Goal: Task Accomplishment & Management: Manage account settings

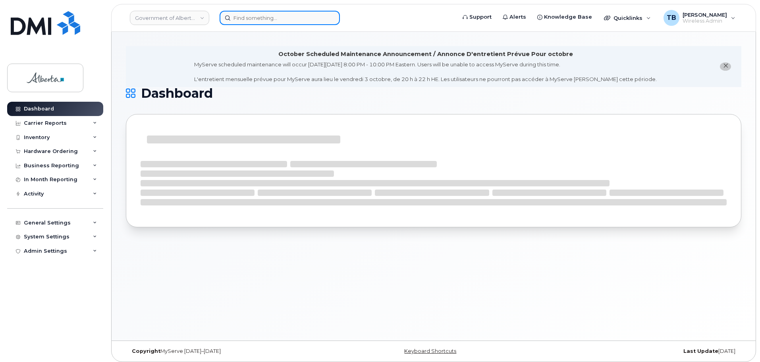
click at [275, 19] on input at bounding box center [280, 18] width 120 height 14
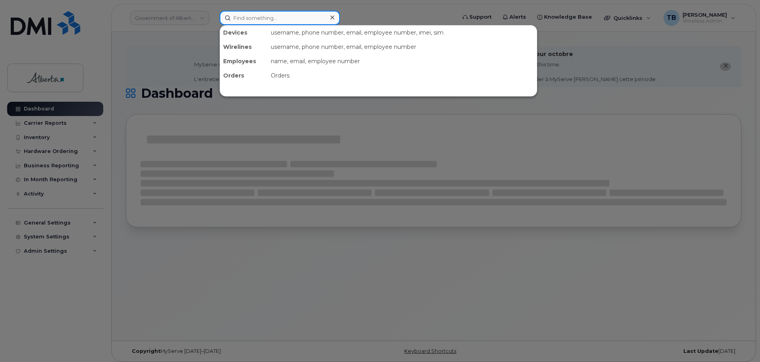
paste input "MS-GOA@dminc.com"
type input "MS-GOA@dminc.com"
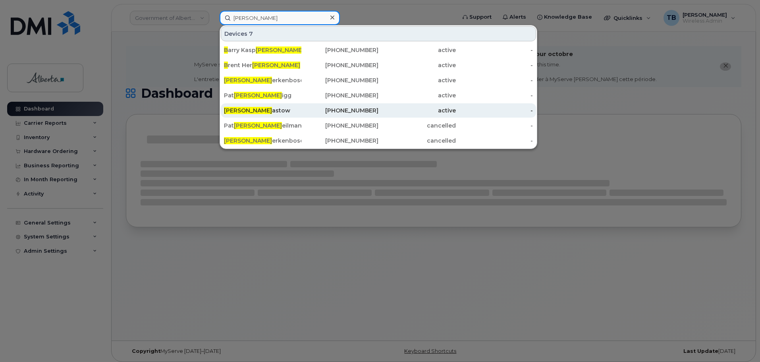
type input "rick b"
click at [247, 109] on div "Rick B astow" at bounding box center [262, 110] width 77 height 8
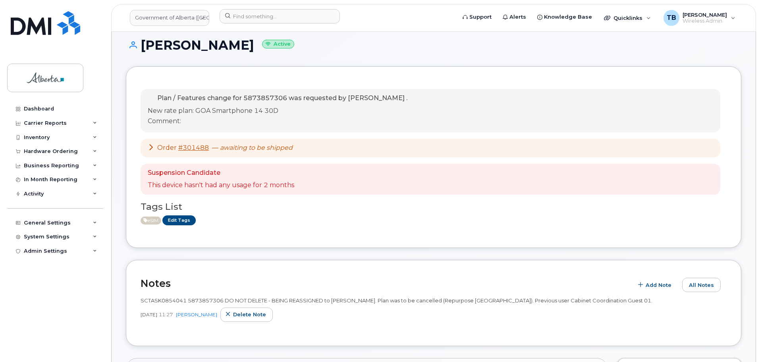
scroll to position [119, 0]
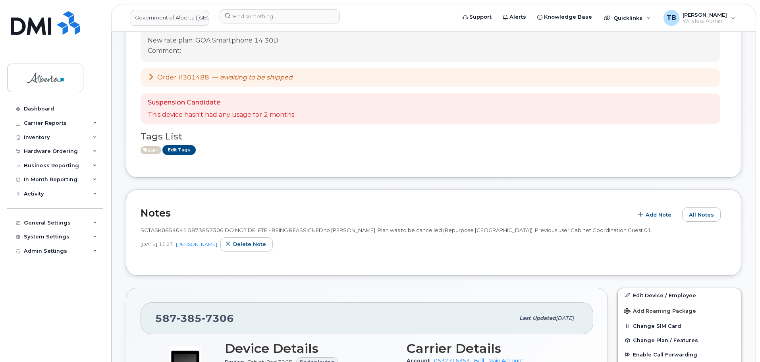
click at [164, 232] on span "SCTASK0854041 5873857306 DO NOT DELETE - BEING REASSIGNED to Rick Bastow. Plan …" at bounding box center [397, 230] width 512 height 6
copy span "SCTASK0854041"
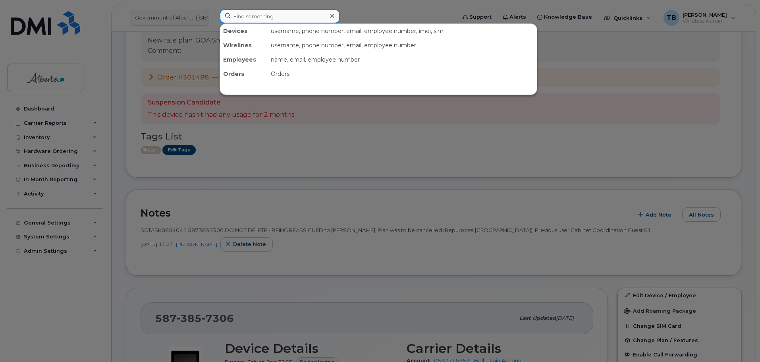
click at [255, 18] on input at bounding box center [280, 16] width 120 height 14
paste input "587) 385-7140"
type input "587) 385-7140"
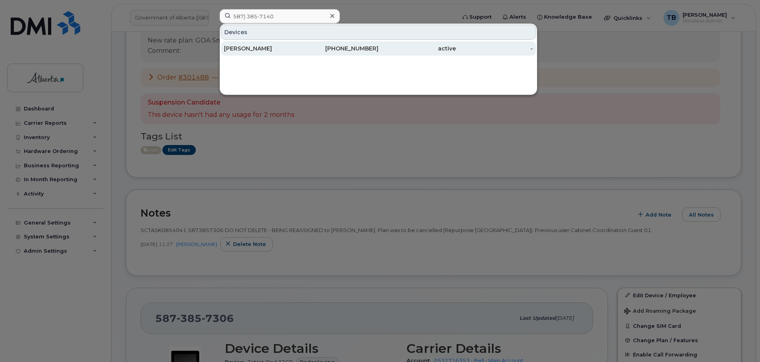
click at [250, 47] on div "Kathryn Webster" at bounding box center [262, 48] width 77 height 8
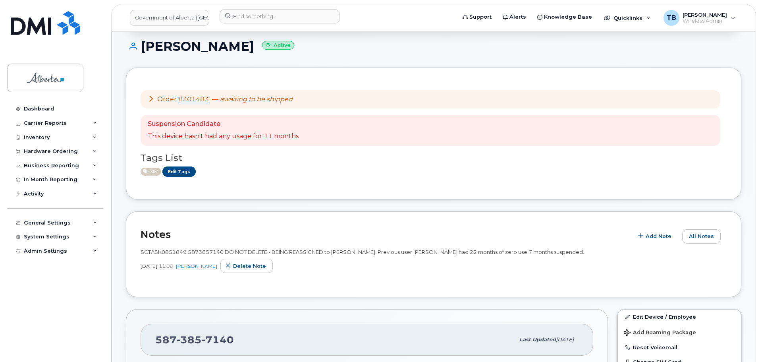
scroll to position [119, 0]
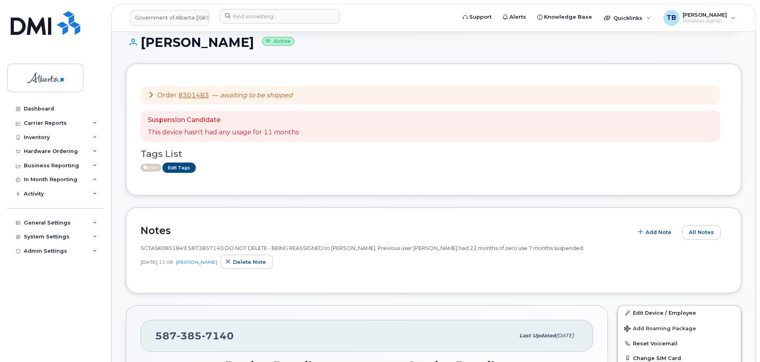
click at [161, 250] on span "SCTASK0851849 5873857140 DO NOT DELETE - BEING REASSIGNED to Kathryn Webster. P…" at bounding box center [362, 248] width 443 height 6
copy span "SCTASK0851849"
click at [35, 151] on div "Hardware Ordering" at bounding box center [51, 151] width 54 height 6
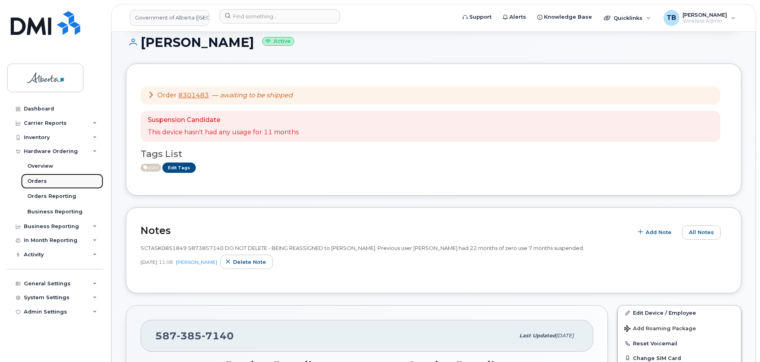
click at [37, 181] on div "Orders" at bounding box center [36, 180] width 19 height 7
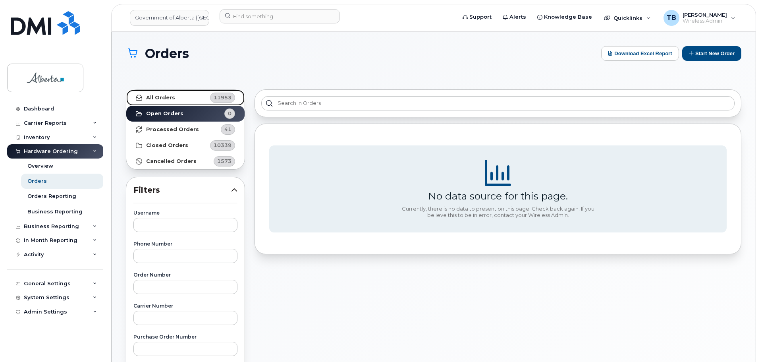
click at [162, 95] on strong "All Orders" at bounding box center [160, 97] width 29 height 6
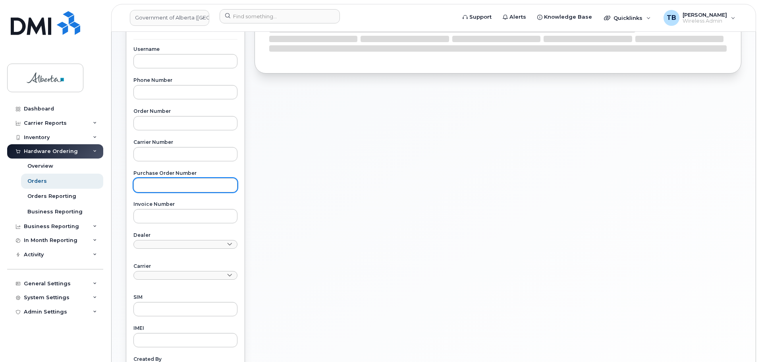
scroll to position [238, 0]
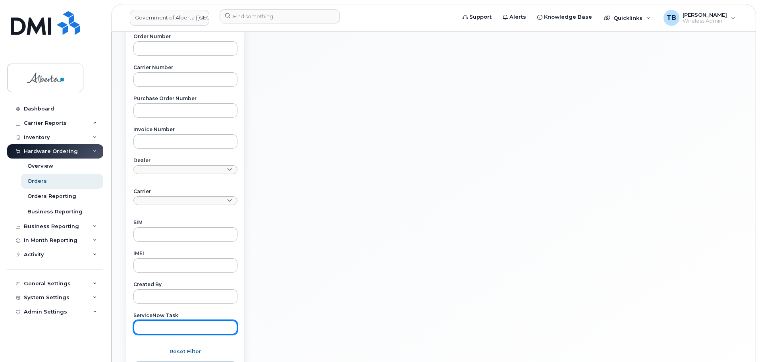
click at [166, 324] on input "text" at bounding box center [185, 327] width 104 height 14
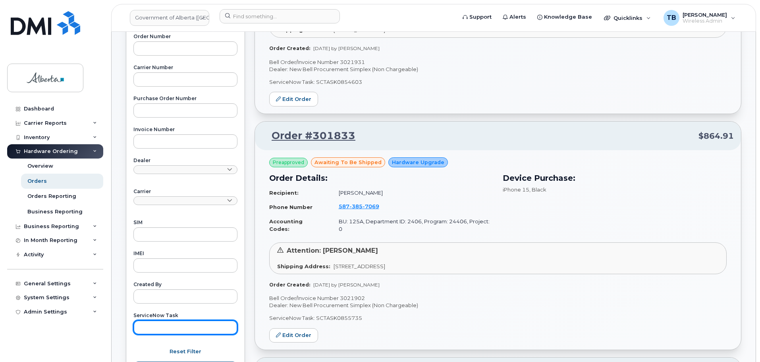
paste input "SCTASK0854846"
click at [133, 361] on button "Apply Filter" at bounding box center [185, 368] width 104 height 14
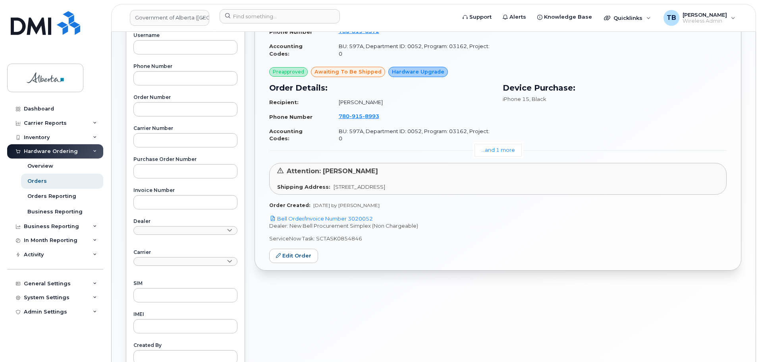
scroll to position [159, 0]
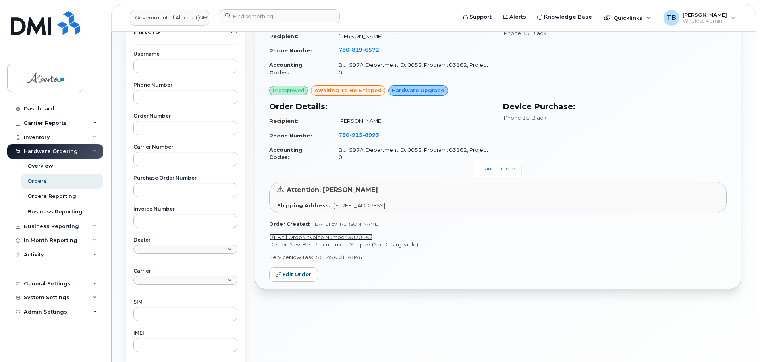
click at [342, 234] on link "Bell Order/Invoice Number 3020052" at bounding box center [321, 237] width 104 height 6
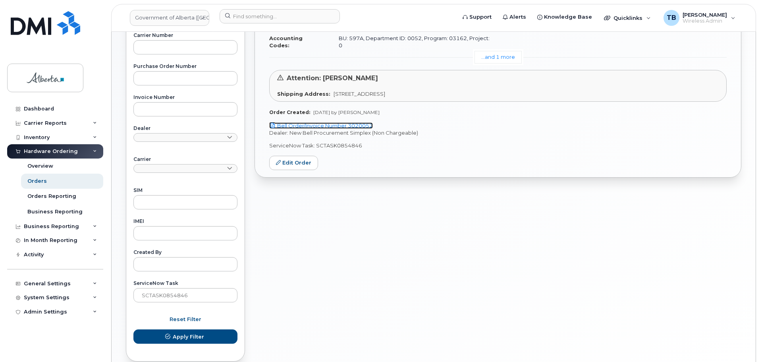
scroll to position [310, 0]
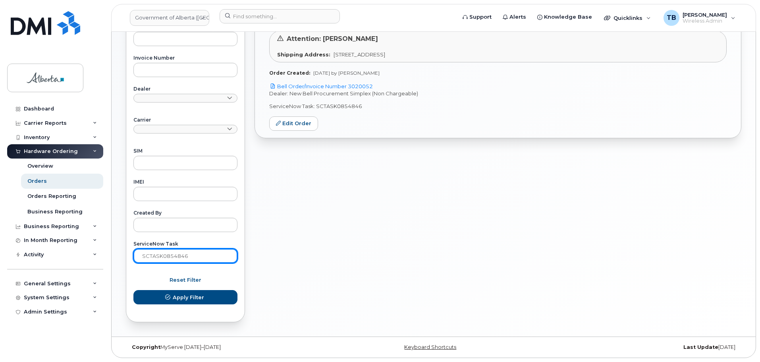
click at [195, 252] on input "SCTASK0854846" at bounding box center [185, 255] width 104 height 14
paste input "2159"
click at [133, 290] on button "Apply Filter" at bounding box center [185, 297] width 104 height 14
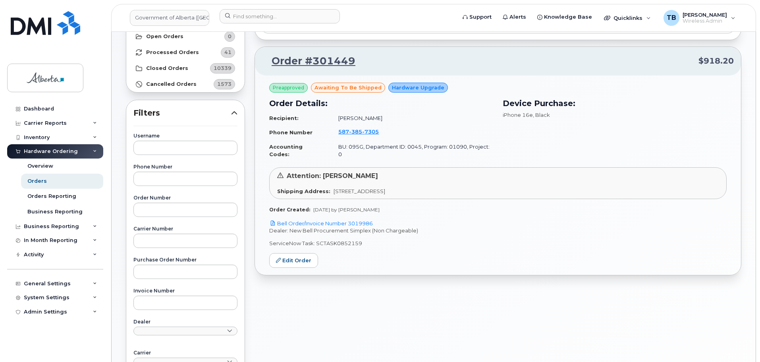
scroll to position [0, 0]
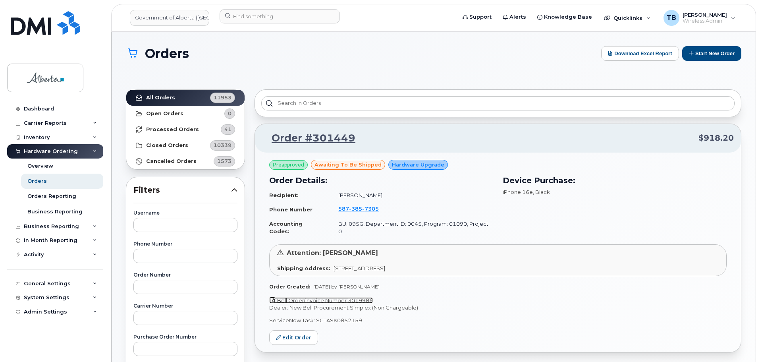
click at [343, 297] on link "Bell Order/Invoice Number 3019986" at bounding box center [321, 300] width 104 height 6
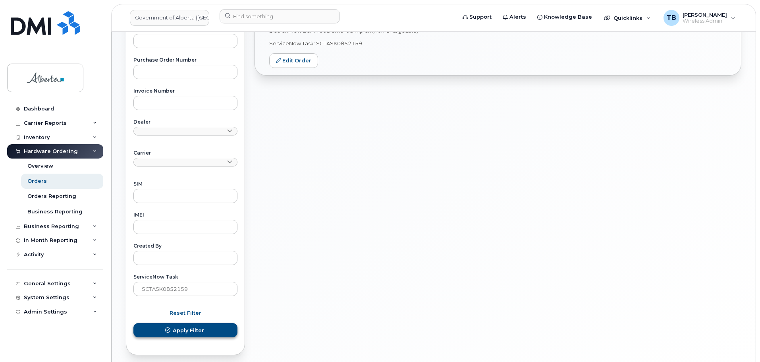
scroll to position [310, 0]
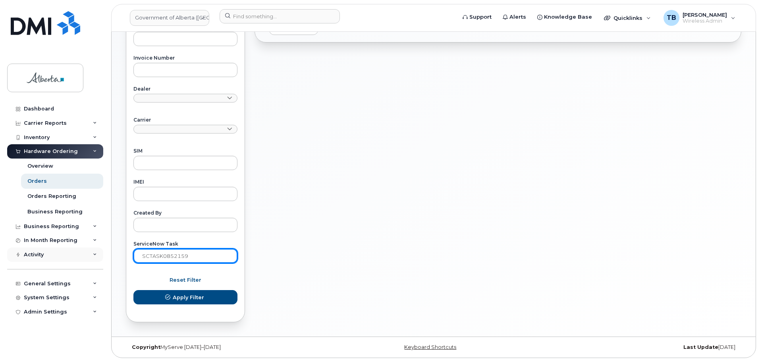
drag, startPoint x: 202, startPoint y: 260, endPoint x: 102, endPoint y: 249, distance: 100.6
click at [112, 249] on div "Government of Alberta (GOA) Support Alerts Knowledge Base Quicklinks Suspend / …" at bounding box center [434, 29] width 644 height 614
paste input "1890"
type input "SCTASK0851890"
click at [133, 290] on button "Apply Filter" at bounding box center [185, 297] width 104 height 14
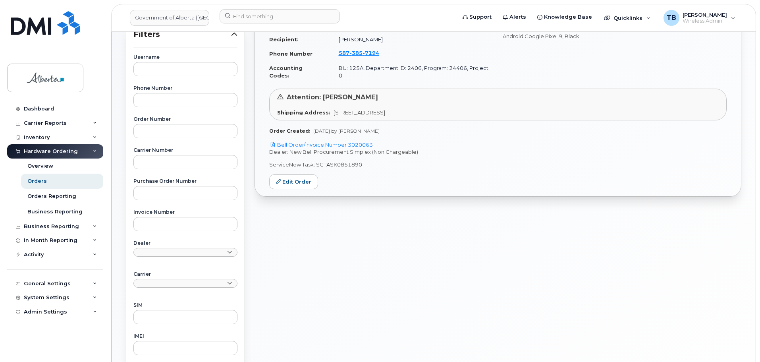
scroll to position [151, 0]
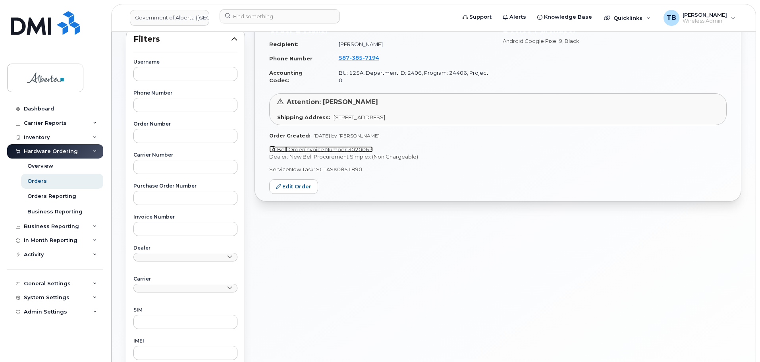
click at [341, 146] on link "Bell Order/Invoice Number 3020063" at bounding box center [321, 149] width 104 height 6
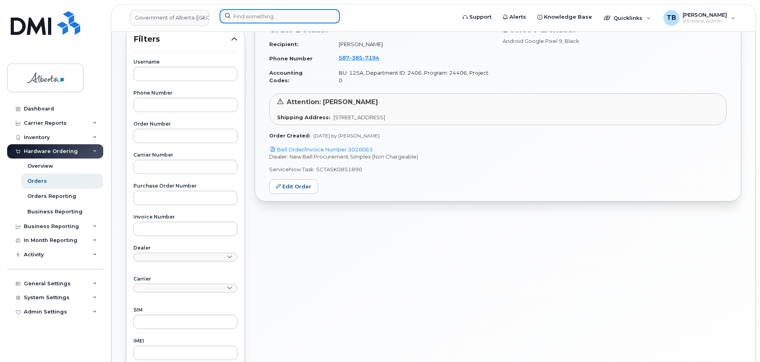
click at [249, 20] on input at bounding box center [280, 16] width 120 height 14
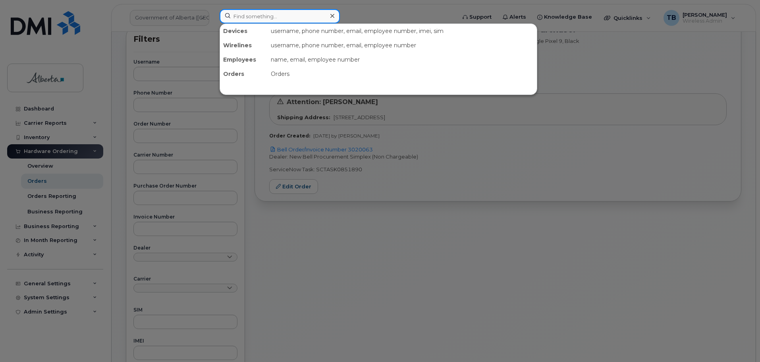
paste input "5873857194"
type input "5873857194"
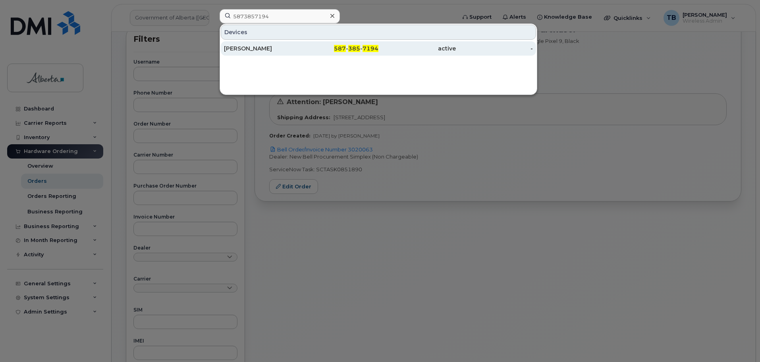
click at [262, 45] on div "Sidney Horlick" at bounding box center [262, 48] width 77 height 8
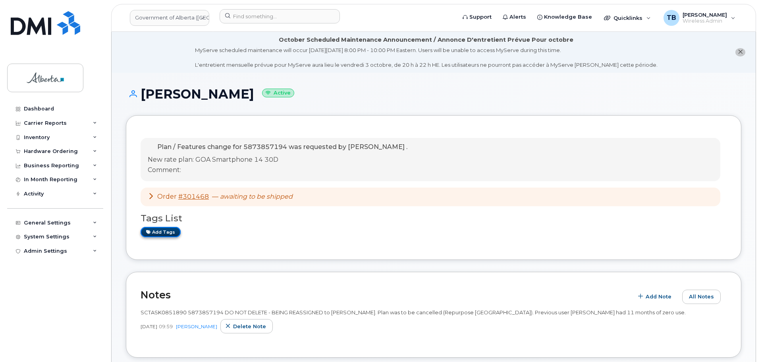
click at [165, 233] on link "Add tags" at bounding box center [161, 232] width 40 height 10
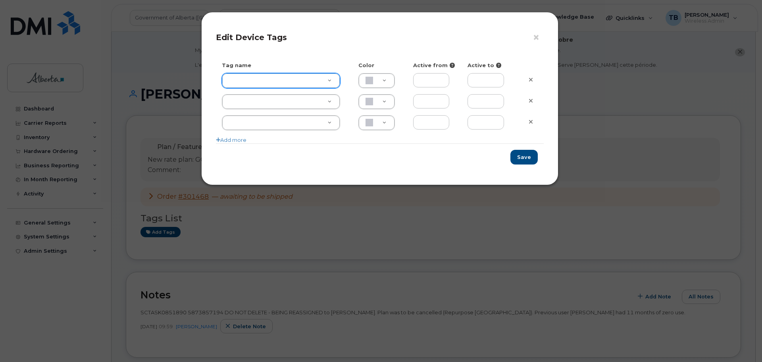
click at [248, 88] on div at bounding box center [281, 80] width 118 height 15
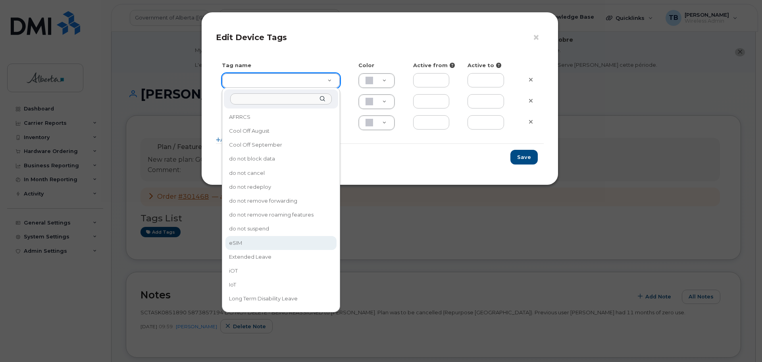
type input "eSIM"
type input "D6CDC1"
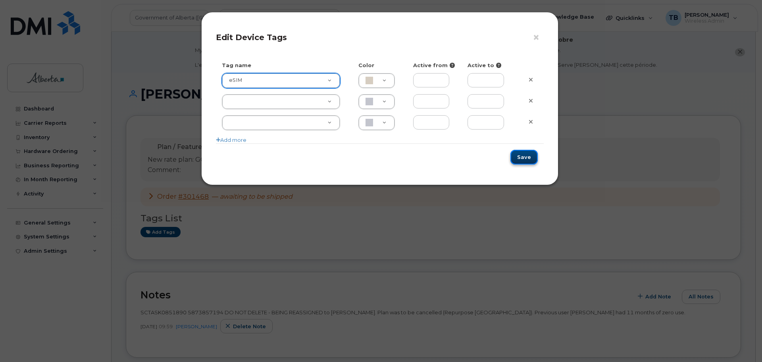
click at [527, 153] on button "Save" at bounding box center [523, 157] width 27 height 15
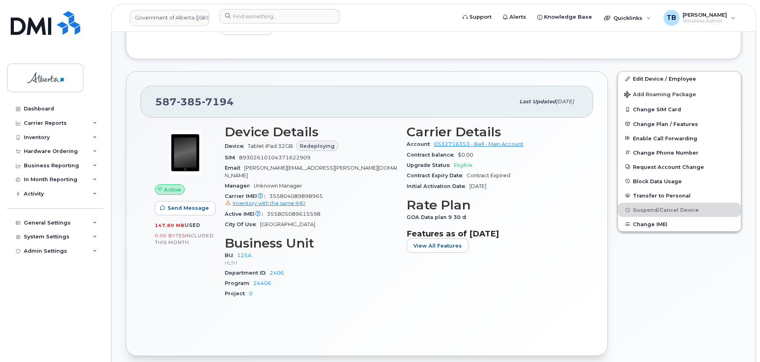
scroll to position [318, 0]
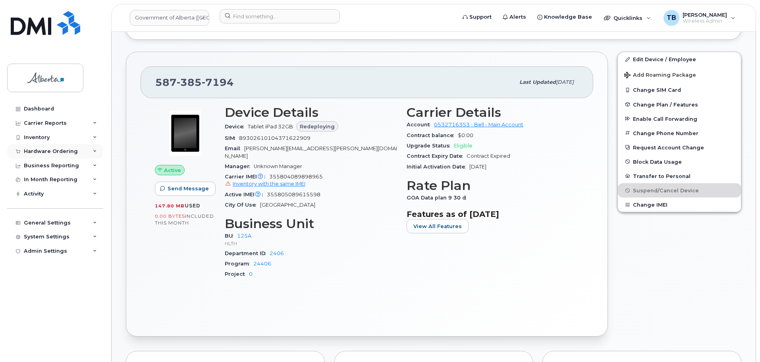
click at [43, 153] on div "Hardware Ordering" at bounding box center [51, 151] width 54 height 6
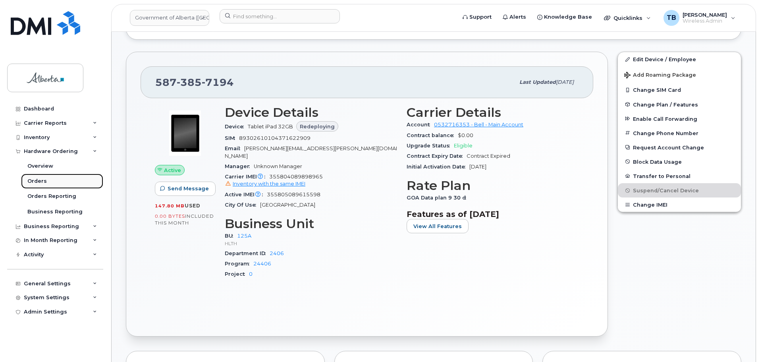
click at [37, 186] on link "Orders" at bounding box center [62, 180] width 82 height 15
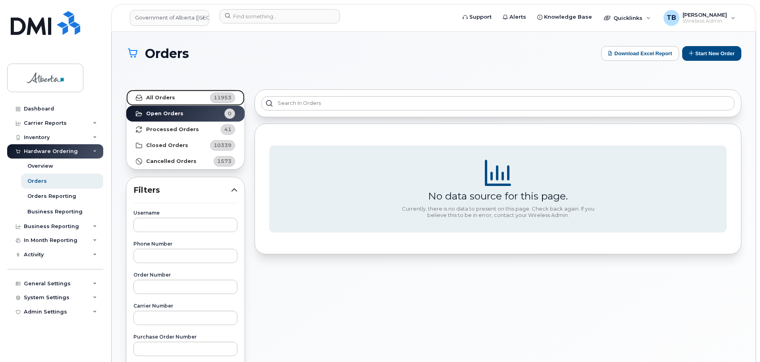
click at [159, 98] on strong "All Orders" at bounding box center [160, 97] width 29 height 6
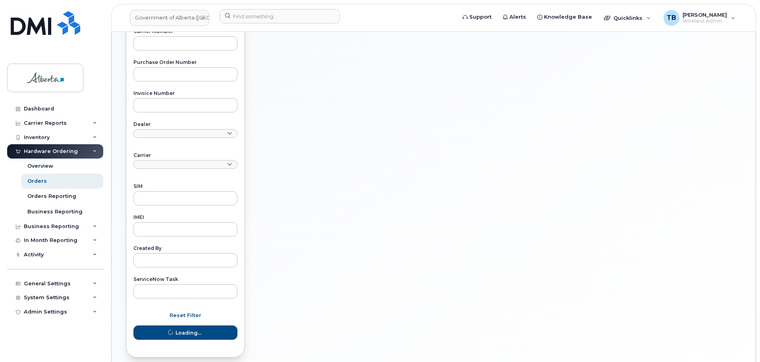
scroll to position [310, 0]
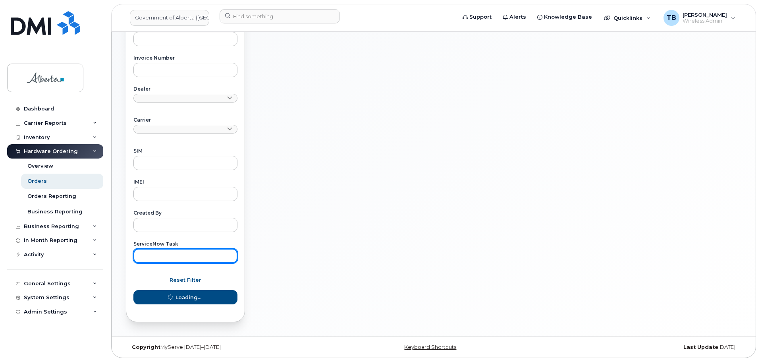
click at [167, 262] on input "text" at bounding box center [185, 255] width 104 height 14
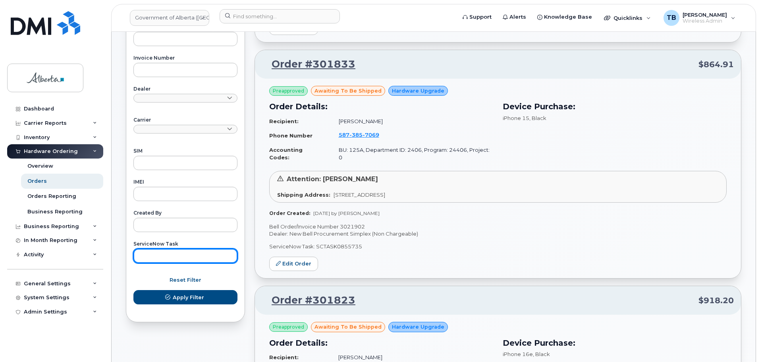
paste input "SCTASK0851849"
click at [133, 290] on button "Apply Filter" at bounding box center [185, 297] width 104 height 14
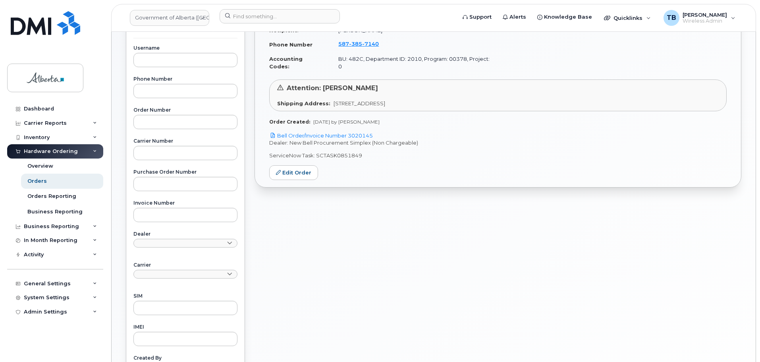
scroll to position [151, 0]
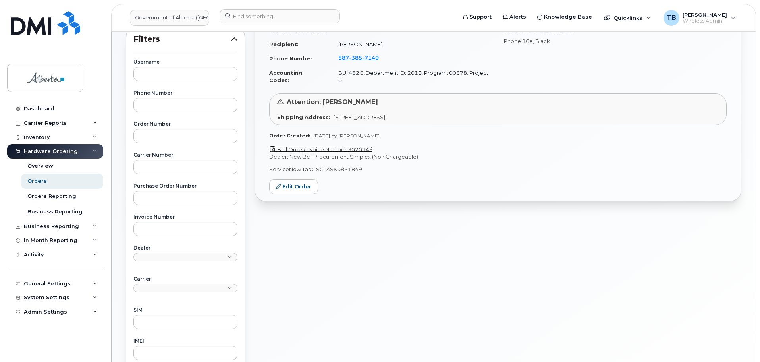
click at [316, 146] on link "Bell Order/Invoice Number 3020145" at bounding box center [321, 149] width 104 height 6
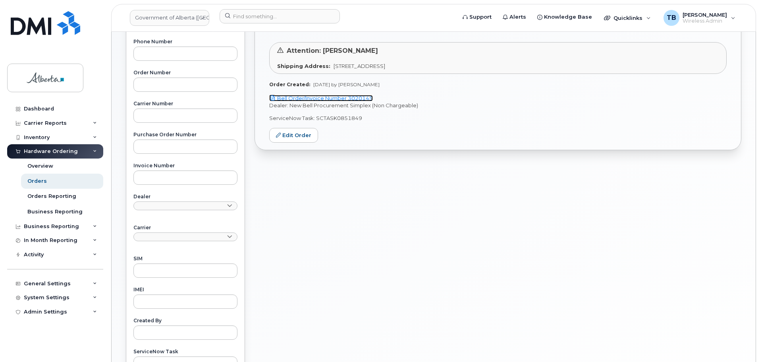
scroll to position [310, 0]
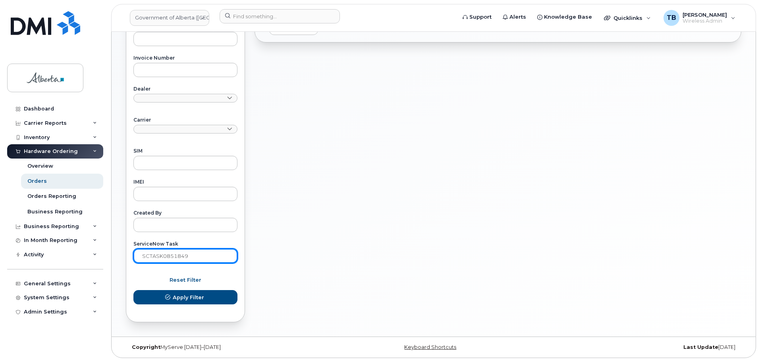
drag, startPoint x: 203, startPoint y: 261, endPoint x: 133, endPoint y: 256, distance: 70.1
click at [133, 256] on div "Username Phone Number Order Number Carrier Number Purchase Order Number Invoice…" at bounding box center [185, 82] width 123 height 362
paste input "4041"
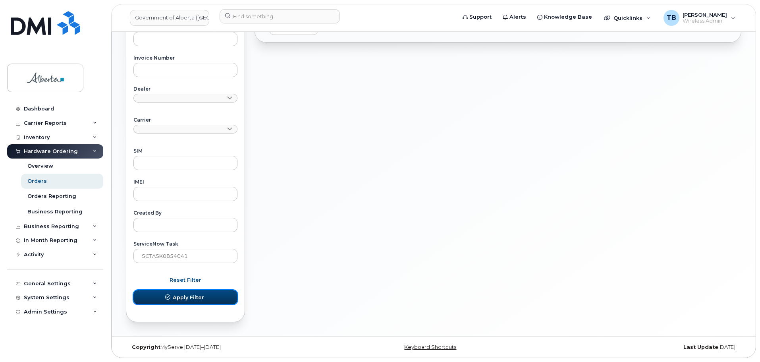
click at [174, 295] on span "Apply Filter" at bounding box center [188, 297] width 31 height 8
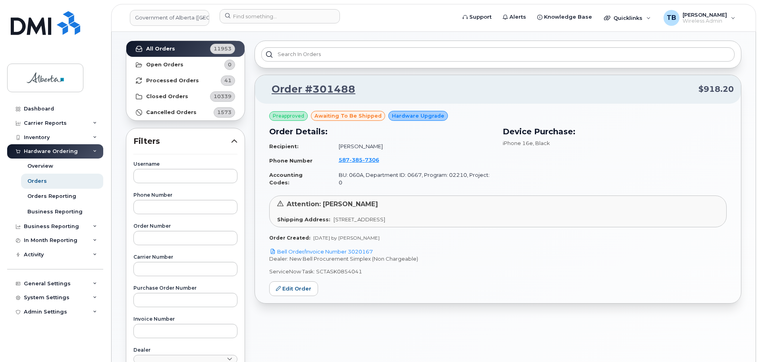
scroll to position [32, 0]
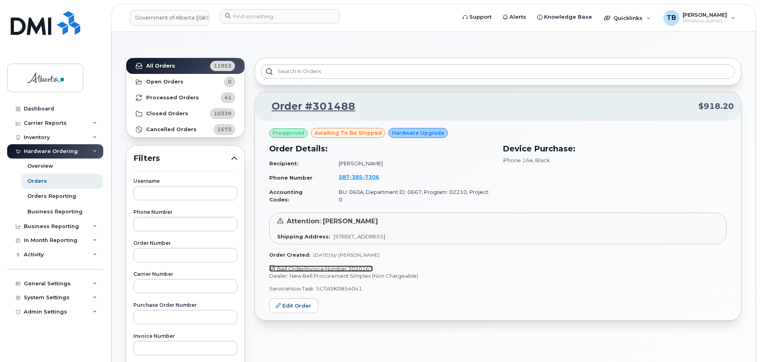
click at [324, 265] on link "Bell Order/Invoice Number 3020167" at bounding box center [321, 268] width 104 height 6
click at [366, 179] on span "7306" at bounding box center [370, 176] width 17 height 6
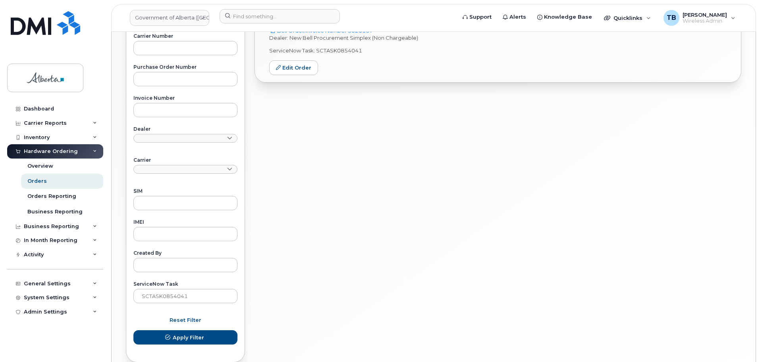
scroll to position [270, 0]
drag, startPoint x: 193, startPoint y: 296, endPoint x: 106, endPoint y: 293, distance: 87.4
click at [112, 293] on div "Government of Alberta (GOA) Support Alerts Knowledge Base Quicklinks Suspend / …" at bounding box center [434, 69] width 644 height 614
paste input "2892"
click at [133, 329] on button "Apply Filter" at bounding box center [185, 336] width 104 height 14
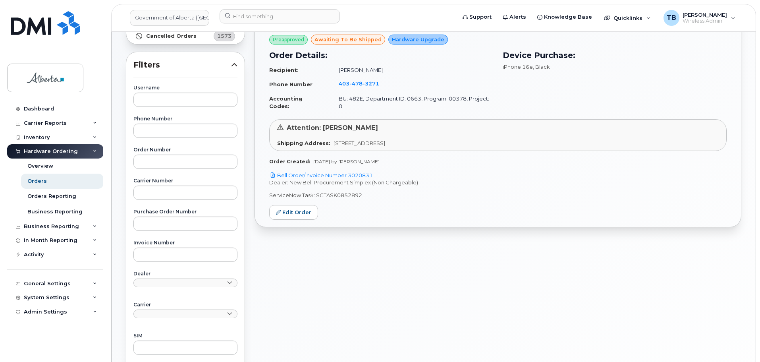
scroll to position [111, 0]
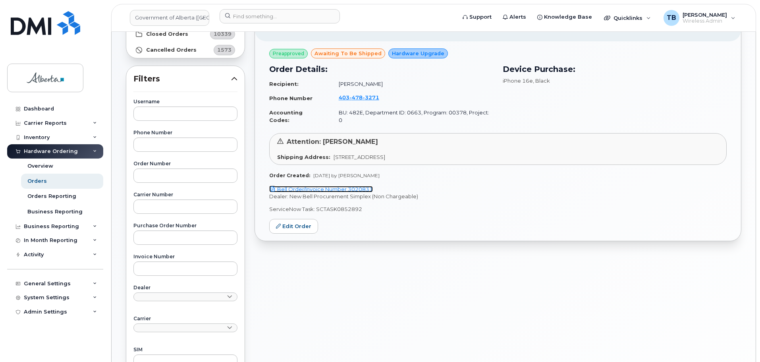
drag, startPoint x: 337, startPoint y: 184, endPoint x: 353, endPoint y: 150, distance: 37.5
click at [337, 186] on link "Bell Order/Invoice Number 3020831" at bounding box center [321, 189] width 104 height 6
click at [366, 100] on span "3271" at bounding box center [370, 97] width 17 height 6
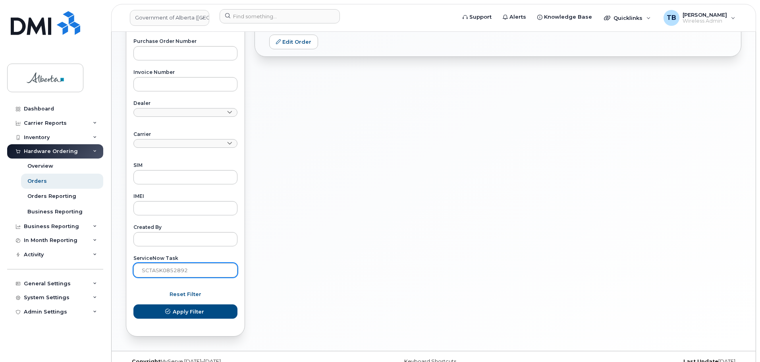
scroll to position [310, 0]
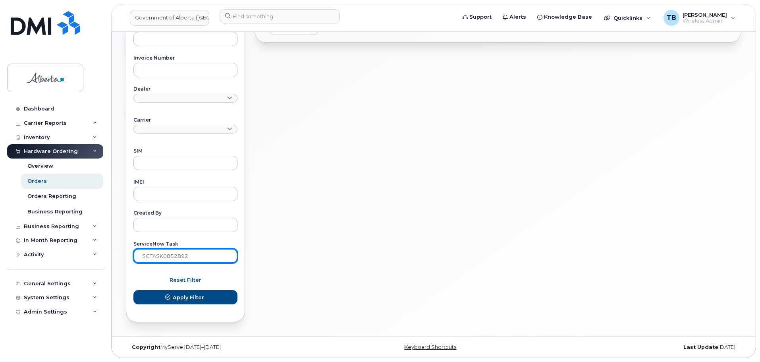
drag, startPoint x: 200, startPoint y: 261, endPoint x: 130, endPoint y: 256, distance: 69.7
click at [130, 256] on div "Username Phone Number Order Number Carrier Number Purchase Order Number Invoice…" at bounding box center [185, 82] width 123 height 362
paste input "3386"
click at [133, 290] on button "Apply Filter" at bounding box center [185, 297] width 104 height 14
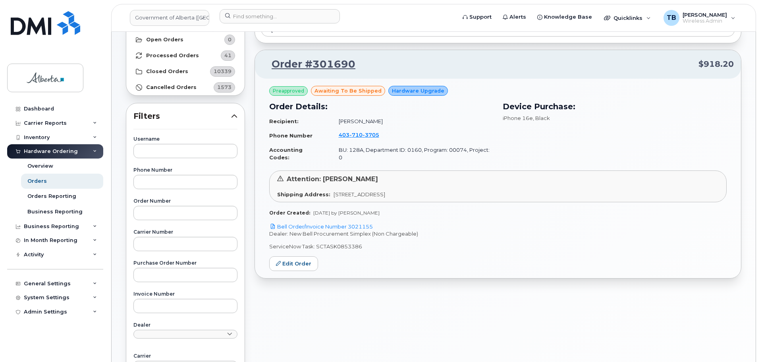
scroll to position [71, 0]
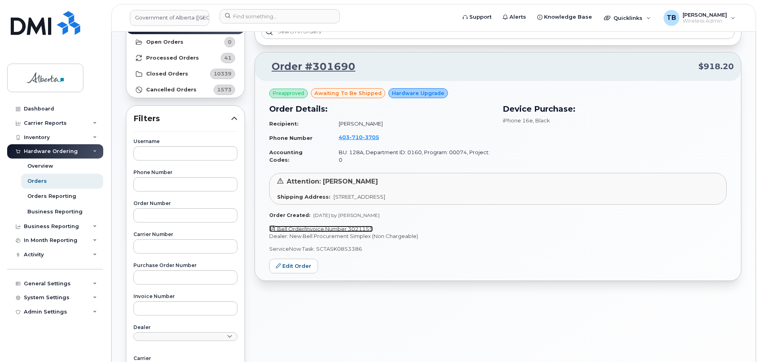
click at [327, 225] on link "Bell Order/Invoice Number 3021155" at bounding box center [321, 228] width 104 height 6
click at [357, 137] on span "710" at bounding box center [355, 137] width 13 height 6
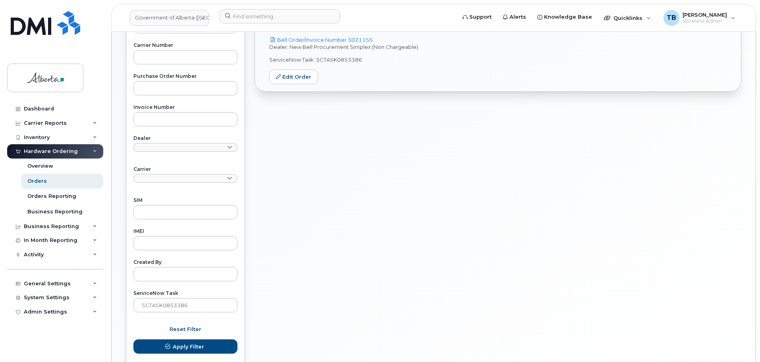
scroll to position [310, 0]
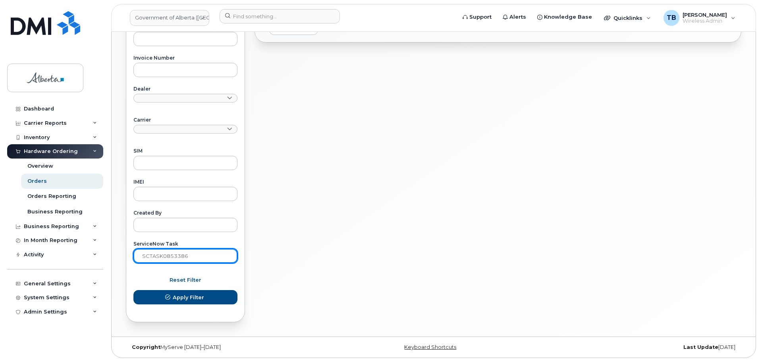
drag, startPoint x: 169, startPoint y: 252, endPoint x: 131, endPoint y: 249, distance: 37.4
click at [132, 249] on div "Username Phone Number Order Number Carrier Number Purchase Order Number Invoice…" at bounding box center [185, 82] width 123 height 362
paste input "5735"
click at [133, 290] on button "Apply Filter" at bounding box center [185, 297] width 104 height 14
click at [197, 259] on input "SCTASK0855735" at bounding box center [185, 255] width 104 height 14
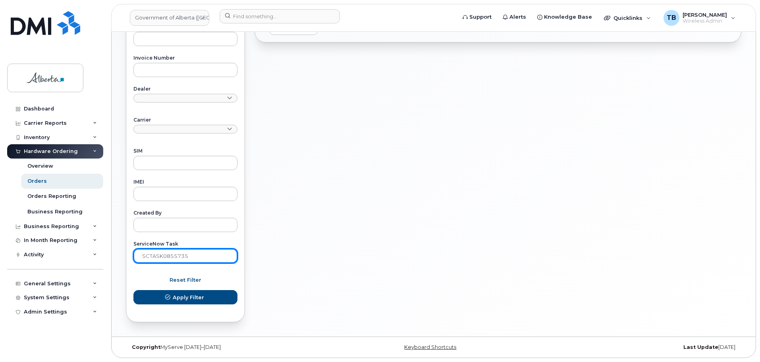
click at [197, 258] on input "SCTASK0855735" at bounding box center [185, 255] width 104 height 14
paste input "23"
type input "SCTASK0855723"
click at [133, 290] on button "Apply Filter" at bounding box center [185, 297] width 104 height 14
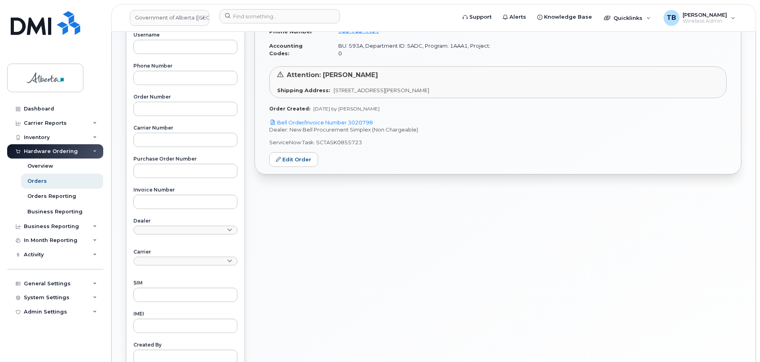
scroll to position [151, 0]
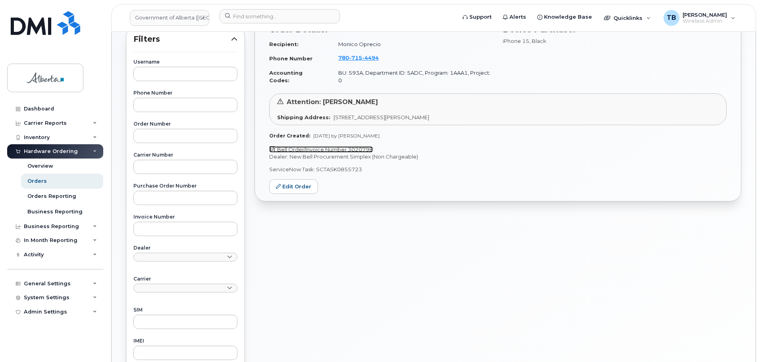
click at [327, 146] on link "Bell Order/Invoice Number 3020798" at bounding box center [321, 149] width 104 height 6
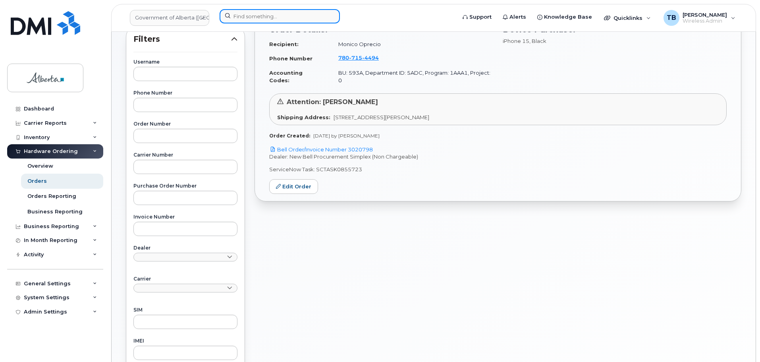
click at [267, 22] on input at bounding box center [280, 16] width 120 height 14
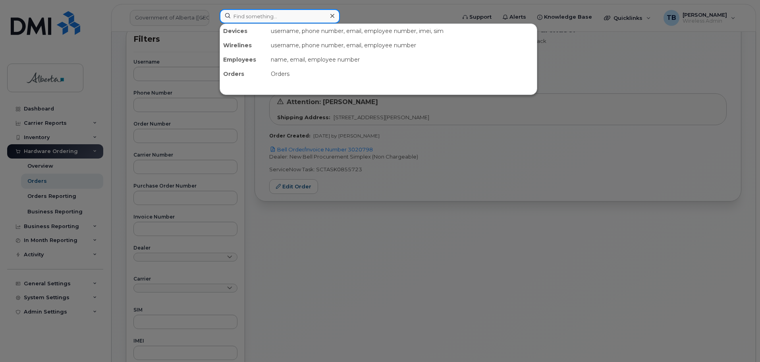
paste input "7802385182"
type input "7802385182"
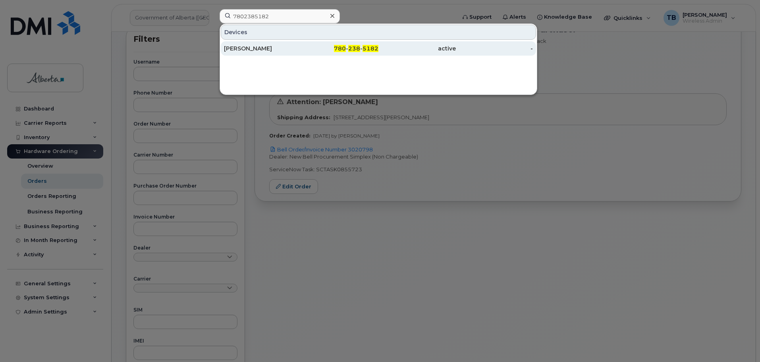
click at [248, 44] on div "Lunamaria Chin" at bounding box center [262, 48] width 77 height 14
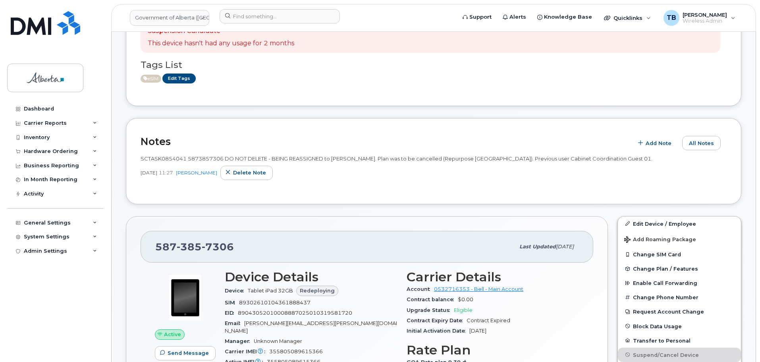
scroll to position [278, 0]
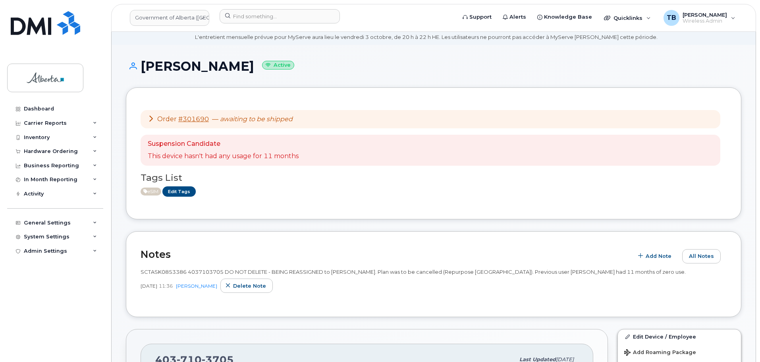
scroll to position [79, 0]
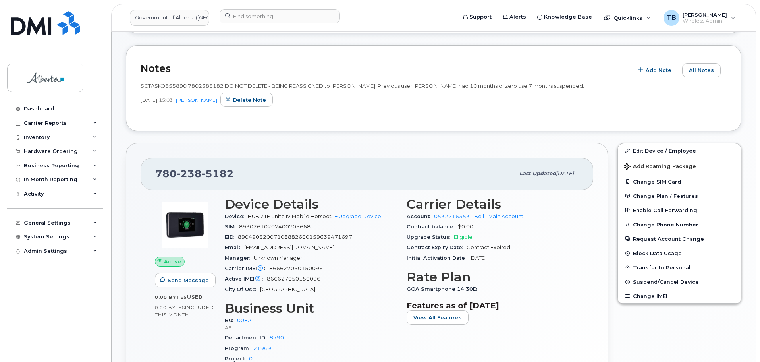
scroll to position [270, 0]
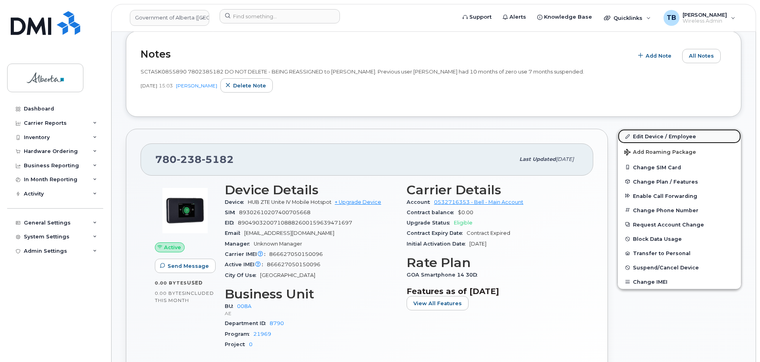
click at [675, 138] on link "Edit Device / Employee" at bounding box center [679, 136] width 123 height 14
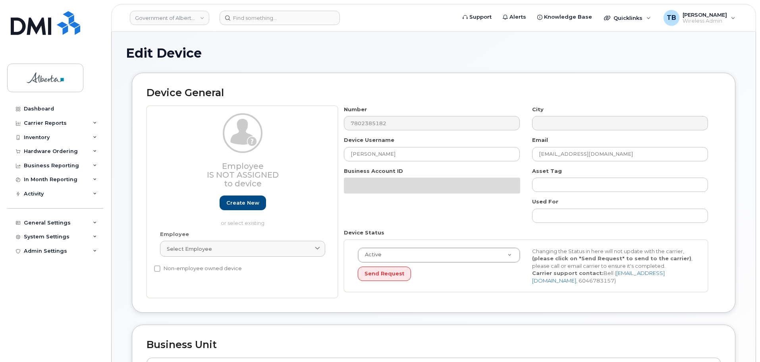
select select "4749737"
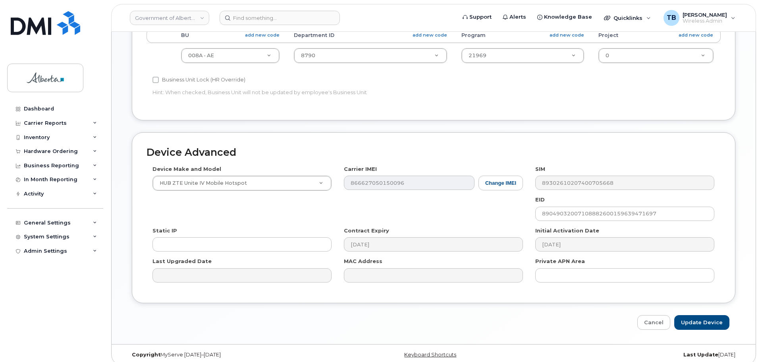
scroll to position [377, 0]
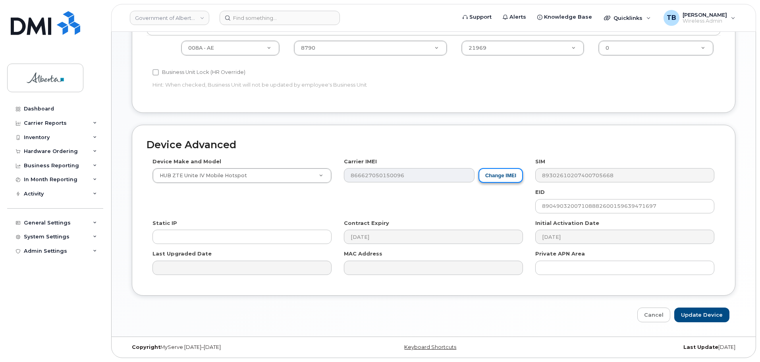
click at [500, 175] on button "Change IMEI" at bounding box center [500, 175] width 44 height 15
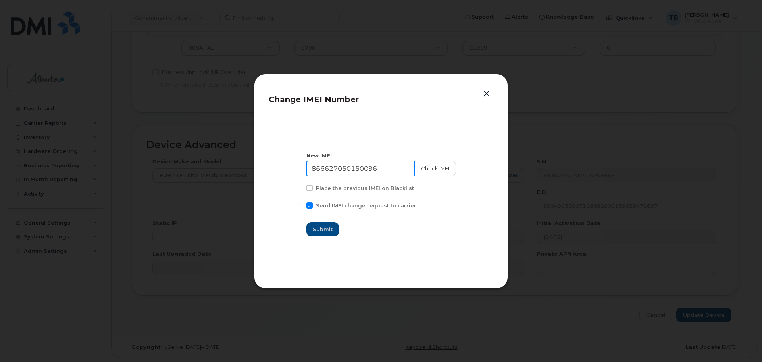
drag, startPoint x: 387, startPoint y: 168, endPoint x: 268, endPoint y: 171, distance: 119.5
click at [267, 171] on div "Change IMEI Number New IMEI 866627050150096 Check IMEI Place the previous IMEI …" at bounding box center [381, 181] width 254 height 214
paste input "354768889640474"
type input "354768889640474"
click at [436, 166] on button "Check IMEI" at bounding box center [435, 168] width 42 height 16
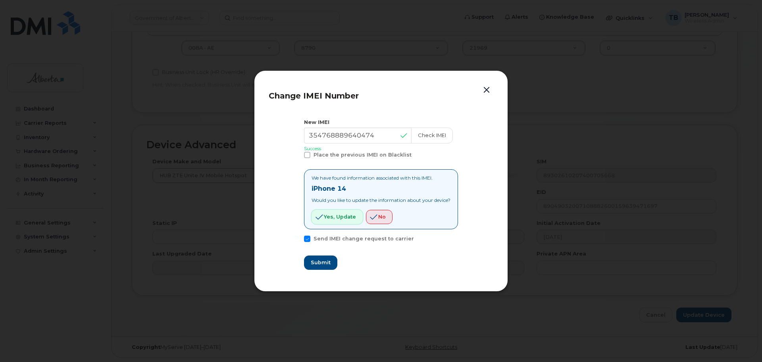
click at [335, 220] on span "Yes, update" at bounding box center [340, 217] width 32 height 8
click at [306, 261] on button "Submit" at bounding box center [320, 262] width 33 height 14
type input "354768889640474"
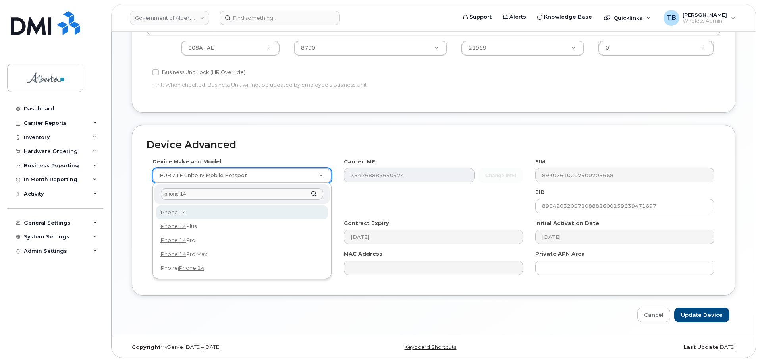
type input "iphone 14"
select select "2778"
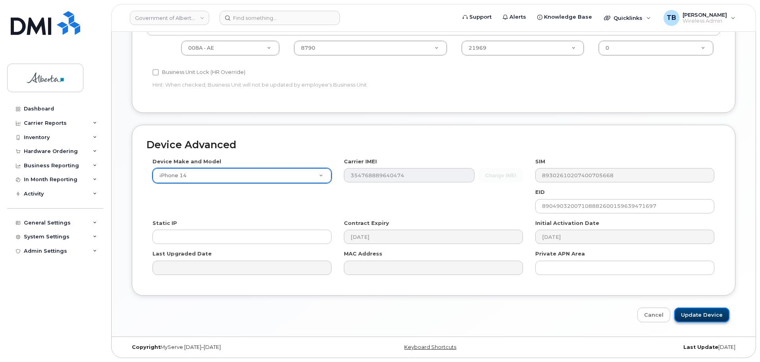
click at [707, 318] on input "Update Device" at bounding box center [701, 314] width 55 height 15
type input "Saving..."
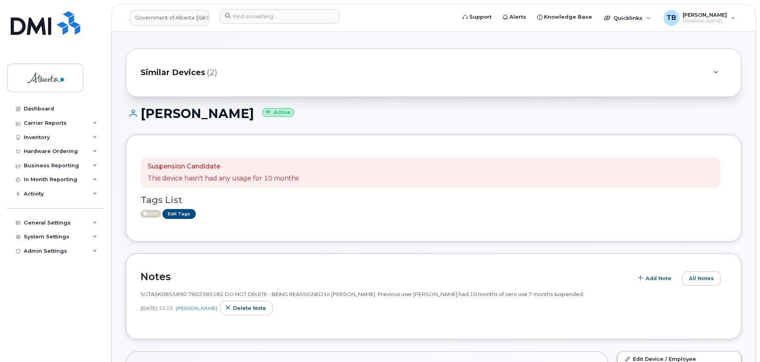
scroll to position [40, 0]
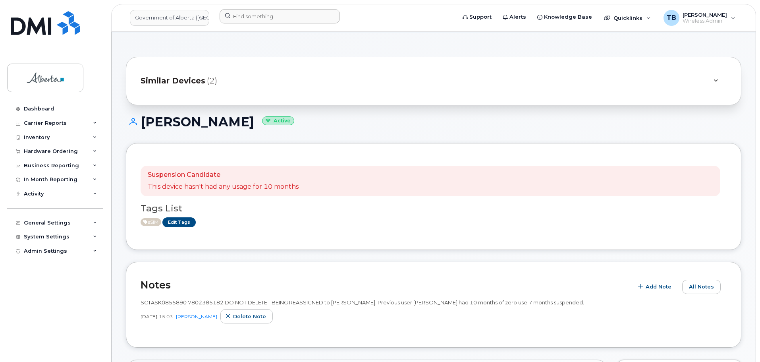
click at [226, 11] on header "Government of Alberta (GOA) Support Alerts Knowledge Base Quicklinks Suspend / …" at bounding box center [433, 18] width 645 height 28
click at [231, 14] on input at bounding box center [280, 16] width 120 height 14
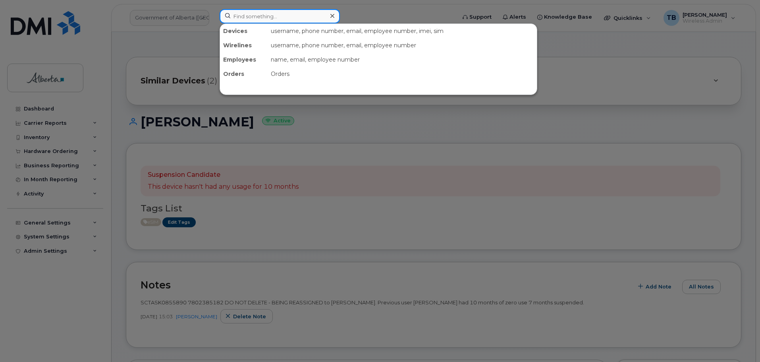
paste input "Jack Shipton"
type input "Jack Shipton"
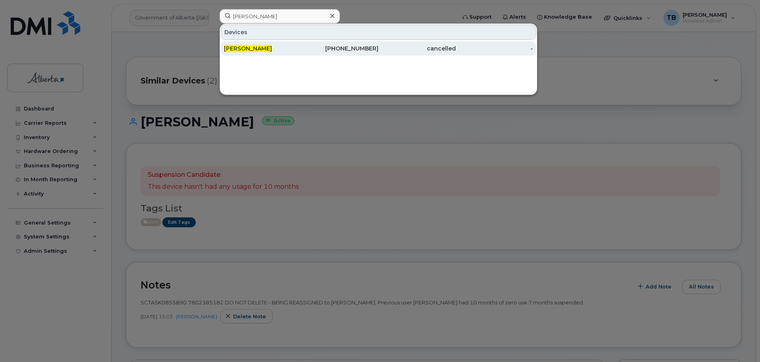
drag, startPoint x: 257, startPoint y: 50, endPoint x: 248, endPoint y: 54, distance: 9.4
click at [248, 54] on div "Jack Shipton" at bounding box center [262, 48] width 77 height 14
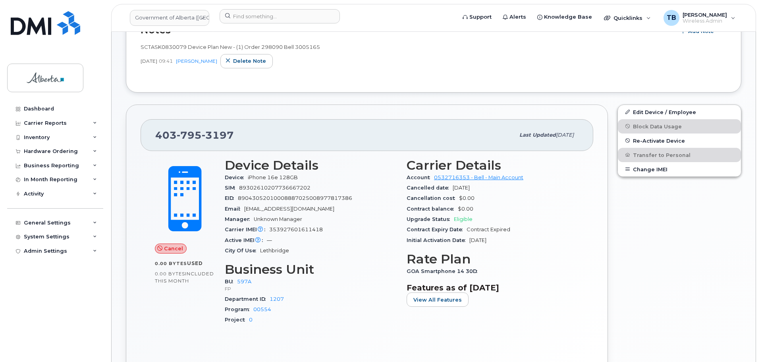
scroll to position [198, 0]
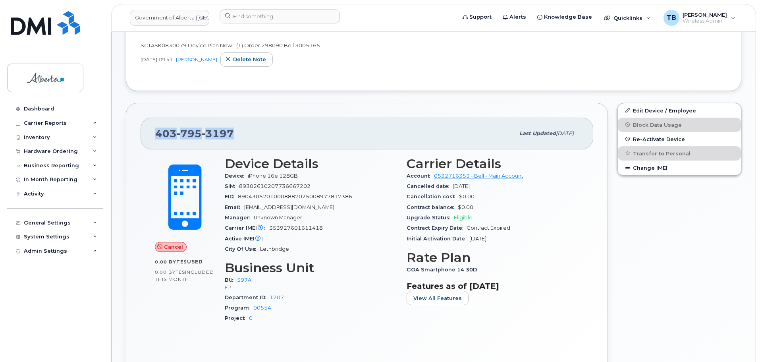
drag, startPoint x: 210, startPoint y: 135, endPoint x: 154, endPoint y: 137, distance: 56.8
click at [154, 137] on div "[PHONE_NUMBER] Last updated [DATE]" at bounding box center [367, 133] width 453 height 32
copy span "[PHONE_NUMBER]"
click at [230, 144] on div "[PHONE_NUMBER] Last updated [DATE]" at bounding box center [367, 133] width 453 height 32
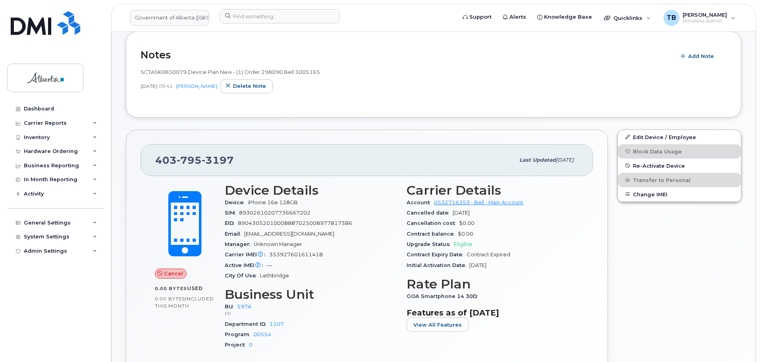
scroll to position [159, 0]
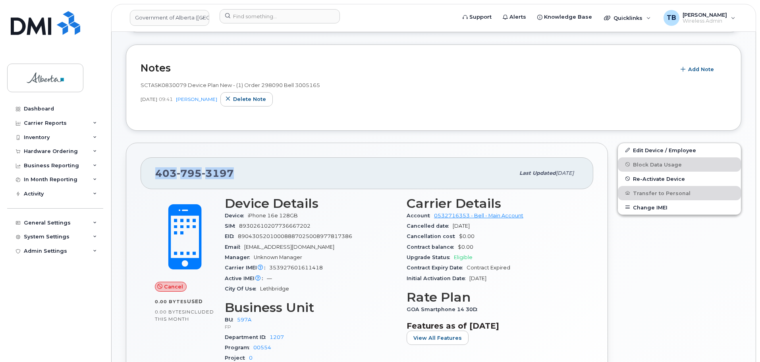
drag, startPoint x: 236, startPoint y: 173, endPoint x: 158, endPoint y: 170, distance: 77.5
click at [158, 170] on div "403 795 3197" at bounding box center [334, 173] width 359 height 17
copy span "403 795 3197"
click at [201, 185] on div "403 795 3197 Last updated Sep 11, 2025" at bounding box center [367, 173] width 453 height 32
click at [52, 23] on img at bounding box center [45, 23] width 69 height 24
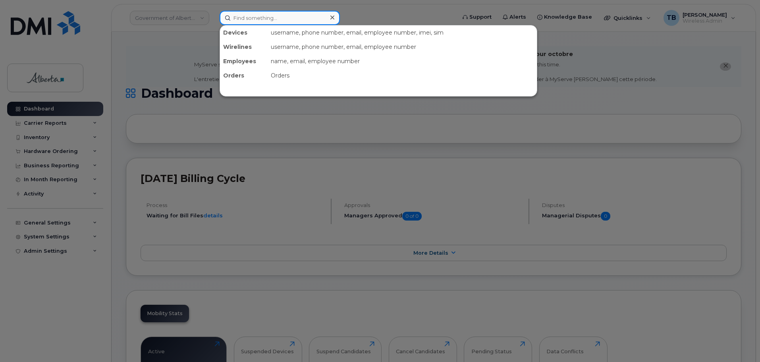
click at [233, 21] on input at bounding box center [280, 18] width 120 height 14
paste input "7809745097"
type input "7809745097"
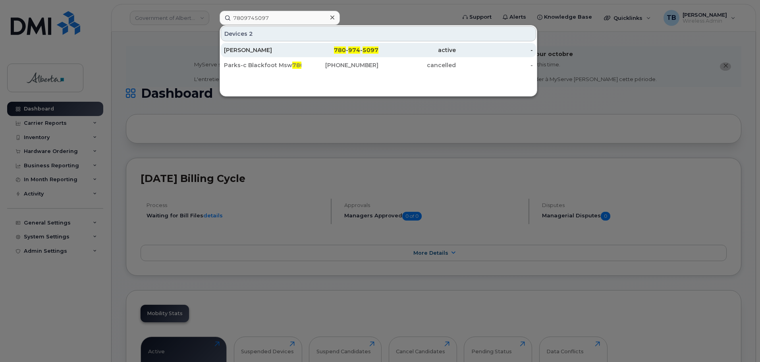
click at [250, 48] on div "[PERSON_NAME]" at bounding box center [262, 50] width 77 height 8
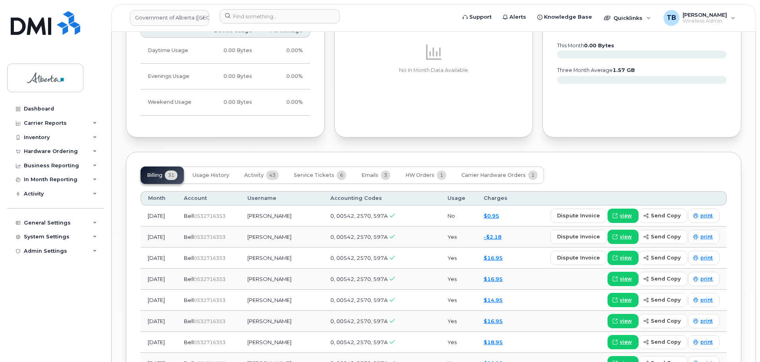
scroll to position [595, 0]
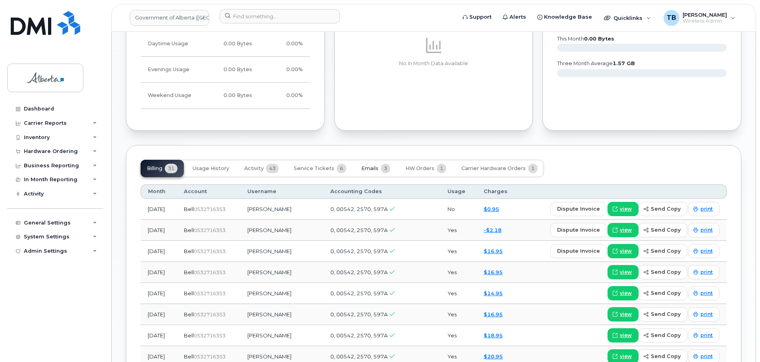
click at [366, 173] on button "Emails 3" at bounding box center [376, 168] width 42 height 17
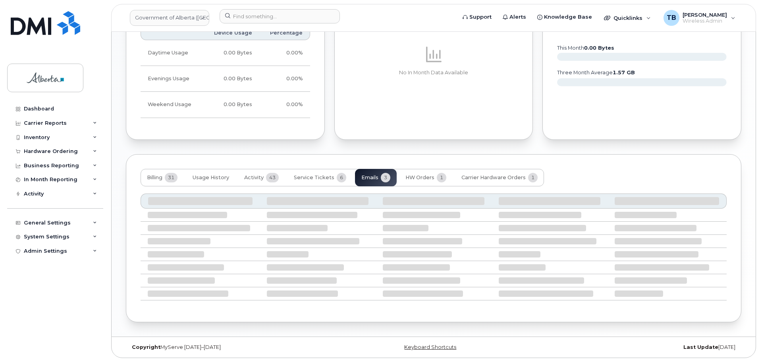
scroll to position [536, 0]
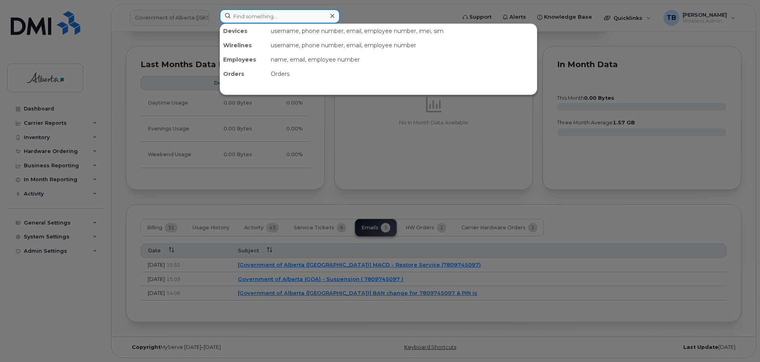
click at [241, 20] on input at bounding box center [280, 16] width 120 height 14
paste input "5877831630"
type input "5877831630"
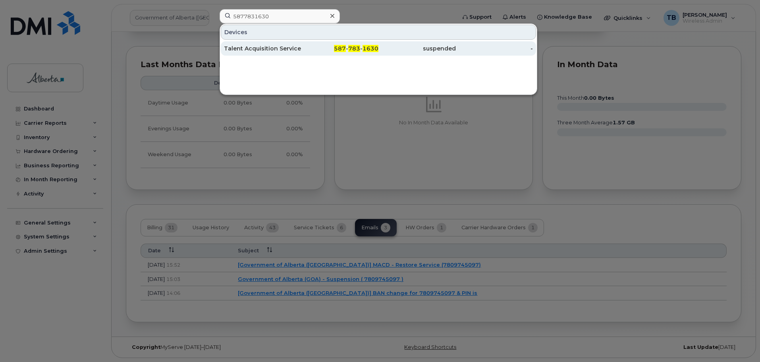
click at [248, 49] on div "Talent Acquisition Services Consultant Vacant" at bounding box center [262, 48] width 77 height 8
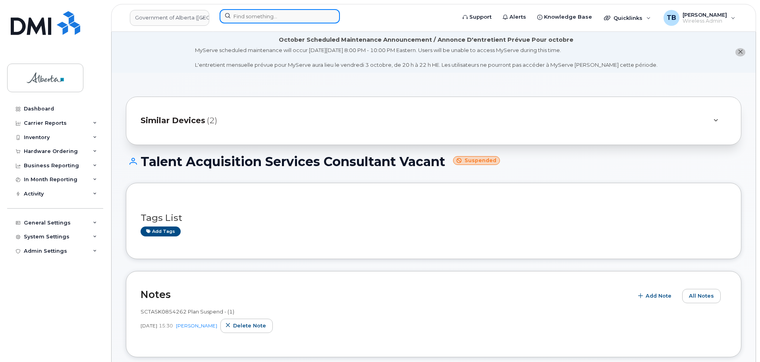
click at [244, 12] on input at bounding box center [280, 16] width 120 height 14
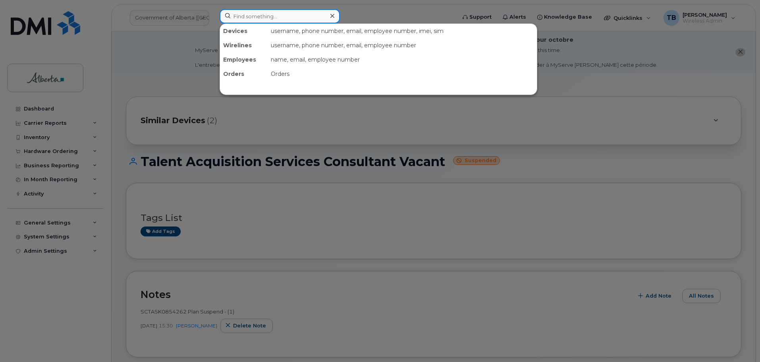
paste input "7802333634"
type input "7802333634"
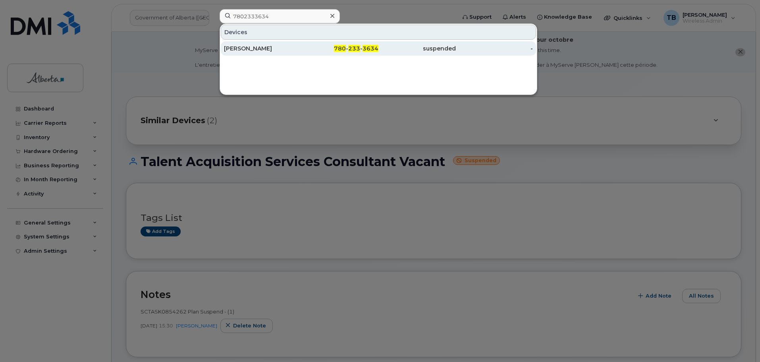
click at [237, 48] on div "[PERSON_NAME]" at bounding box center [262, 48] width 77 height 8
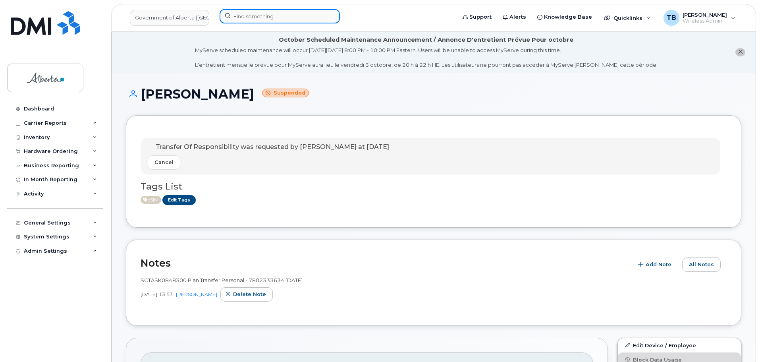
click at [230, 20] on input at bounding box center [280, 16] width 120 height 14
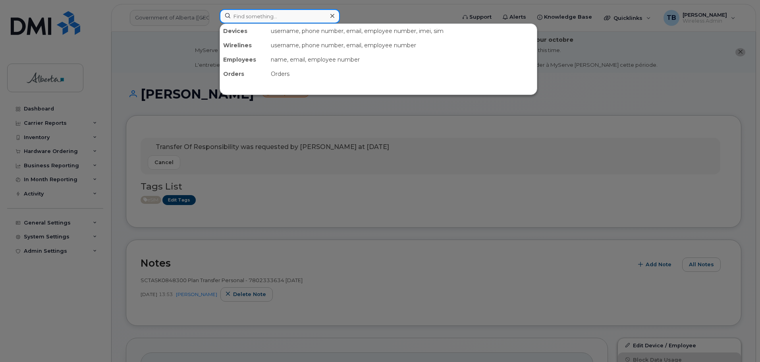
paste input "5878737813"
type input "5878737813"
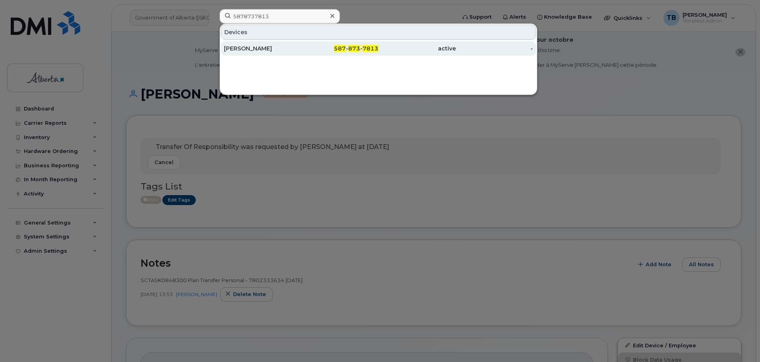
click at [241, 48] on div "[PERSON_NAME]" at bounding box center [262, 48] width 77 height 8
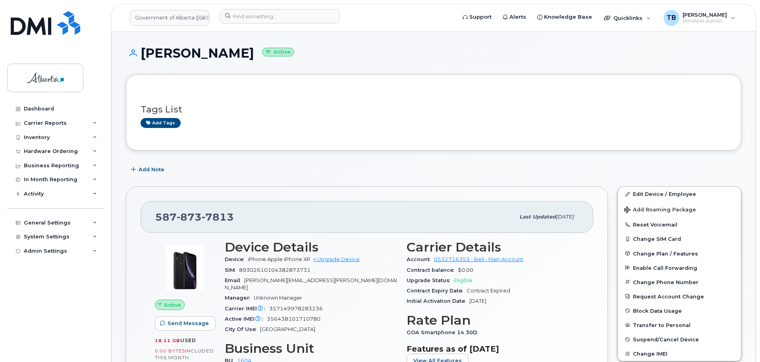
scroll to position [79, 0]
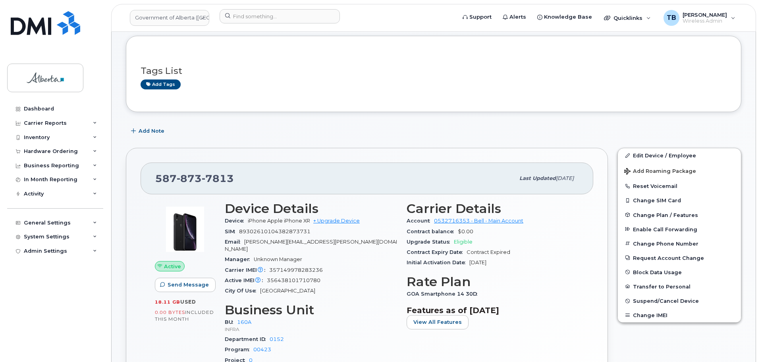
click at [303, 267] on span "357149978283236" at bounding box center [296, 270] width 54 height 6
copy span "357149978283236"
click at [318, 277] on span "356438101710780" at bounding box center [294, 280] width 54 height 6
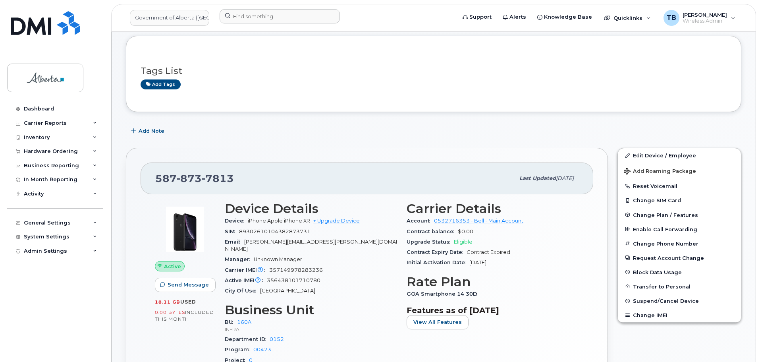
click at [254, 23] on div at bounding box center [335, 17] width 244 height 17
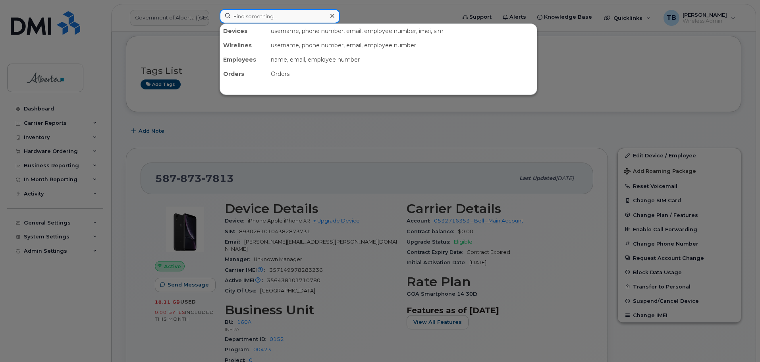
click at [255, 19] on input at bounding box center [280, 16] width 120 height 14
paste input "357149978283236"
type input "357149978283236"
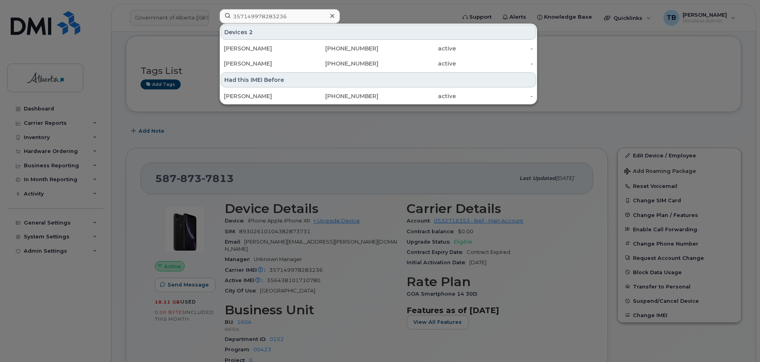
click at [225, 152] on div at bounding box center [380, 181] width 760 height 362
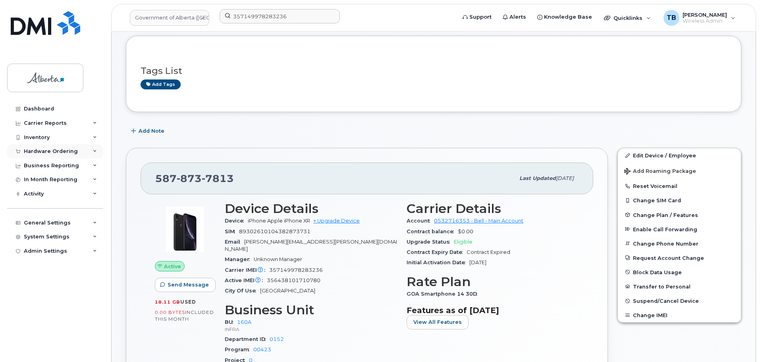
click at [33, 152] on div "Hardware Ordering" at bounding box center [51, 151] width 54 height 6
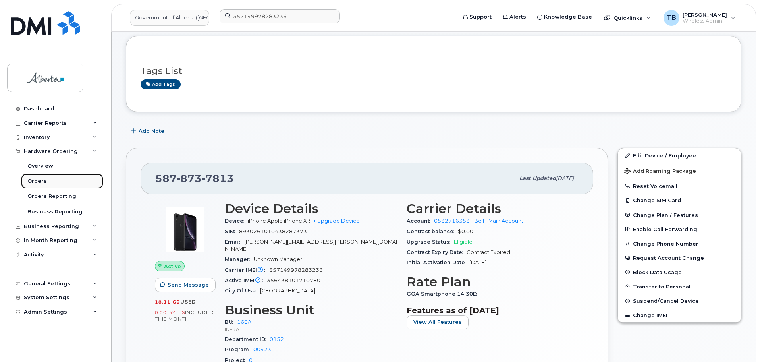
click at [47, 182] on link "Orders" at bounding box center [62, 180] width 82 height 15
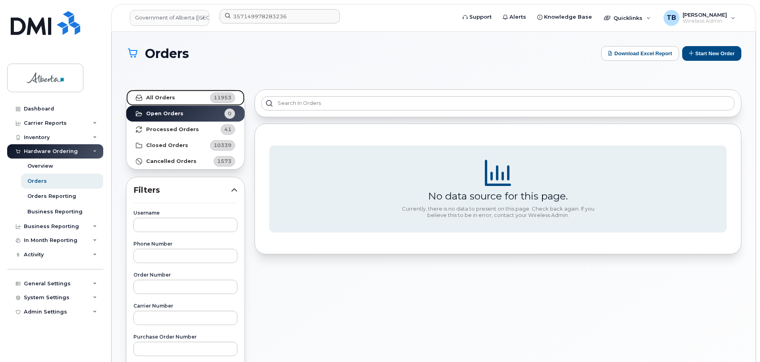
click at [153, 98] on strong "All Orders" at bounding box center [160, 97] width 29 height 6
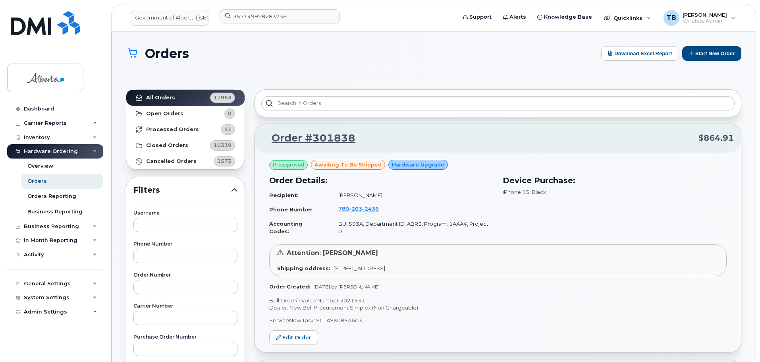
click at [719, 50] on button "Start New Order" at bounding box center [711, 53] width 59 height 15
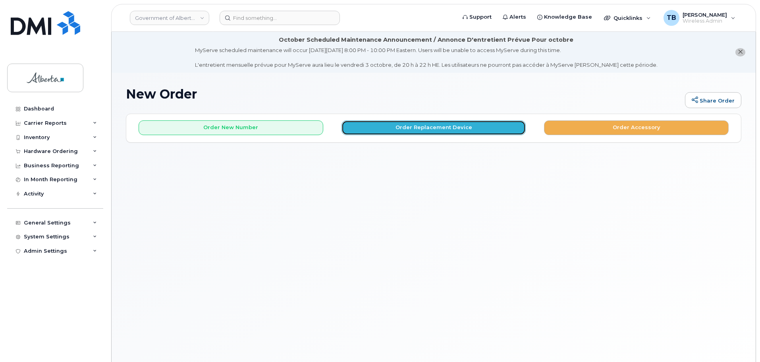
click at [444, 123] on button "Order Replacement Device" at bounding box center [433, 127] width 185 height 15
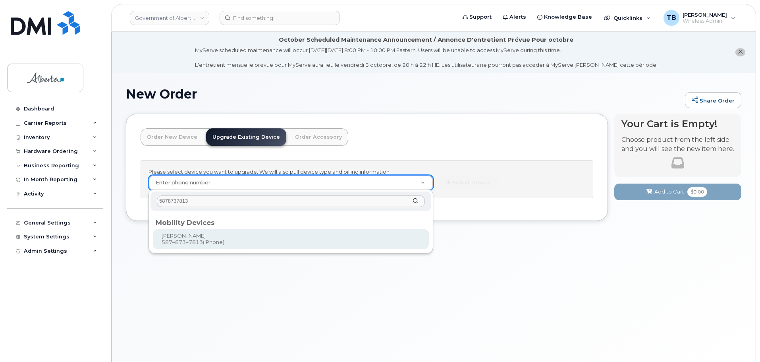
type input "5878737813"
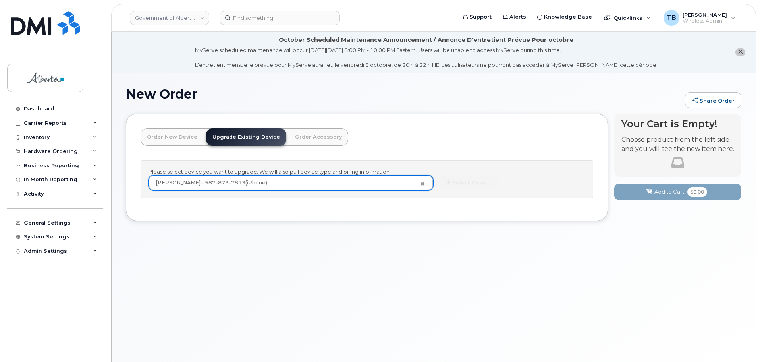
type input "794669"
click at [460, 185] on button "Select Device" at bounding box center [468, 182] width 58 height 15
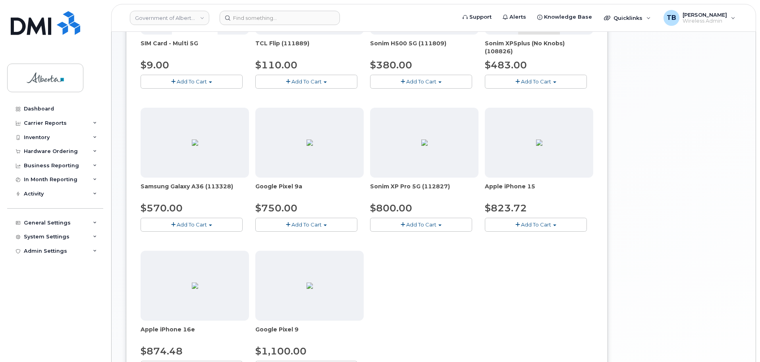
scroll to position [318, 0]
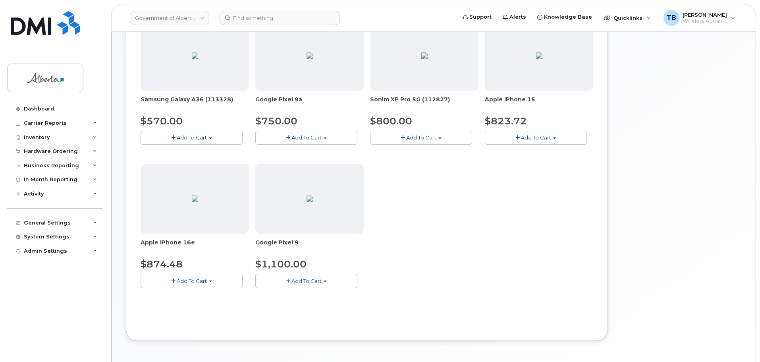
click at [171, 288] on div "SIM Card - Multi 5G $9.00 Add To Cart $9.00 - Replacement SIM Card TCL Flip (11…" at bounding box center [367, 89] width 453 height 422
click at [188, 288] on div "SIM Card - Multi 5G $9.00 Add To Cart $9.00 - Replacement SIM Card TCL Flip (11…" at bounding box center [367, 89] width 453 height 422
click at [192, 283] on span "Add To Cart" at bounding box center [192, 280] width 30 height 6
click at [194, 304] on link "$874.48 - 30-day upgrade (128GB model)" at bounding box center [206, 305] width 126 height 10
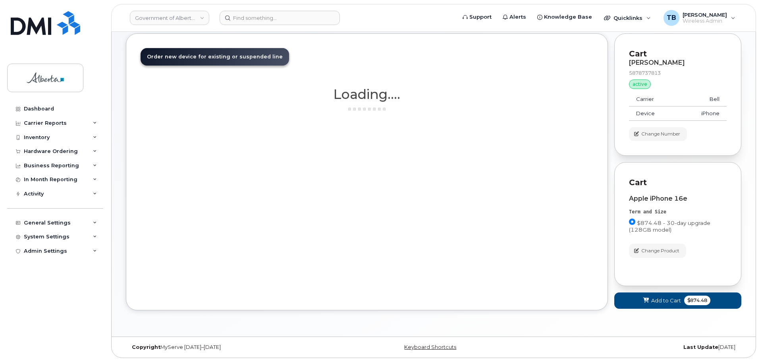
scroll to position [80, 0]
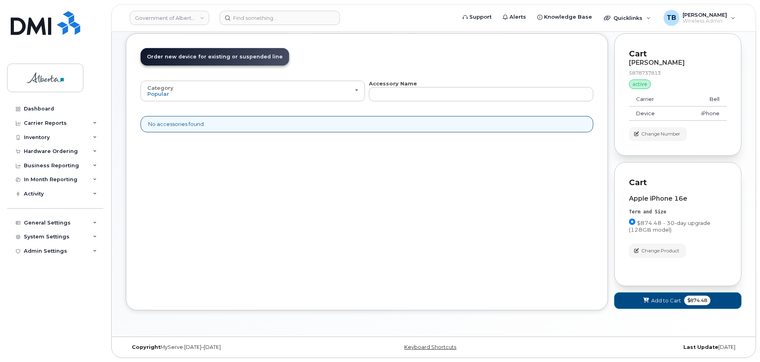
click at [648, 303] on span at bounding box center [646, 301] width 8 height 8
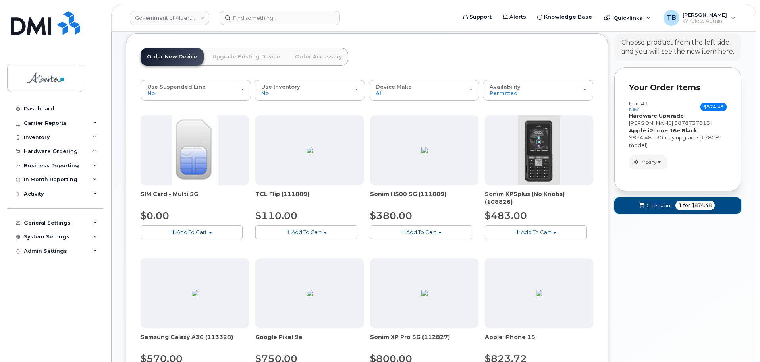
click at [648, 207] on span "Checkout" at bounding box center [659, 206] width 26 height 8
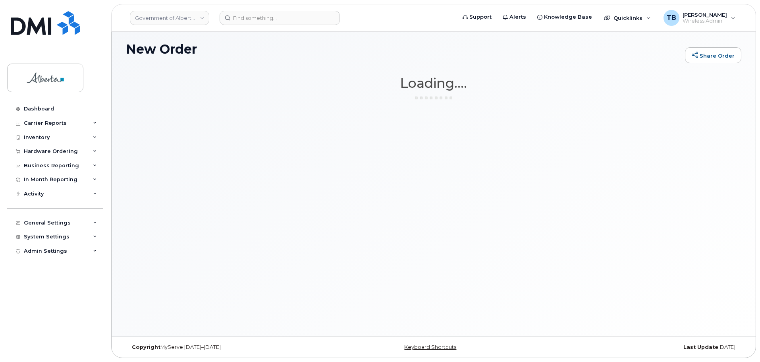
scroll to position [45, 0]
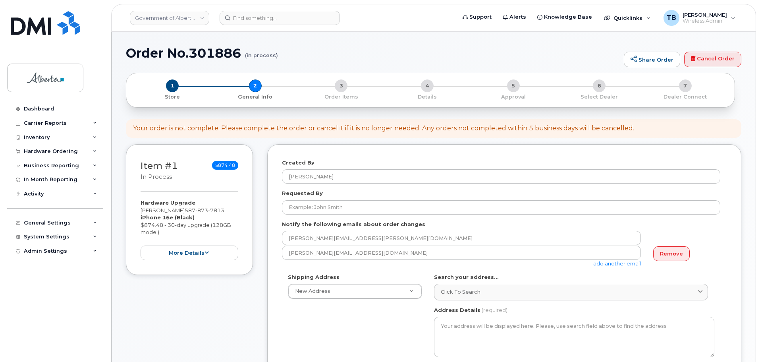
select select
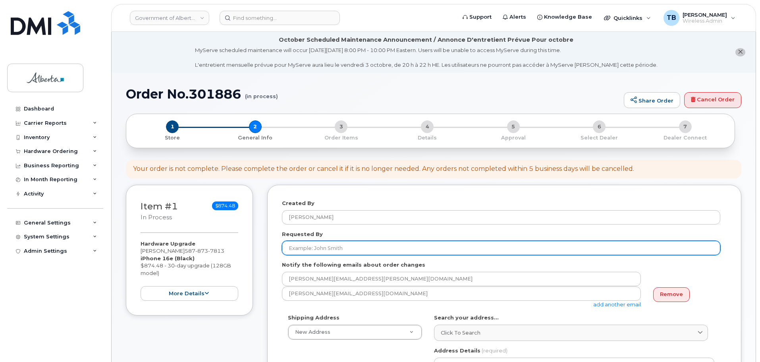
click at [302, 248] on input "Requested By" at bounding box center [501, 248] width 438 height 14
paste input "[PERSON_NAME]"
type input "[PERSON_NAME]"
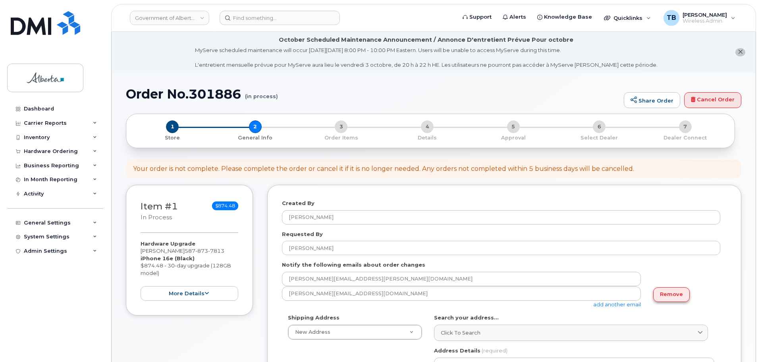
click at [683, 299] on link "Remove" at bounding box center [671, 294] width 37 height 15
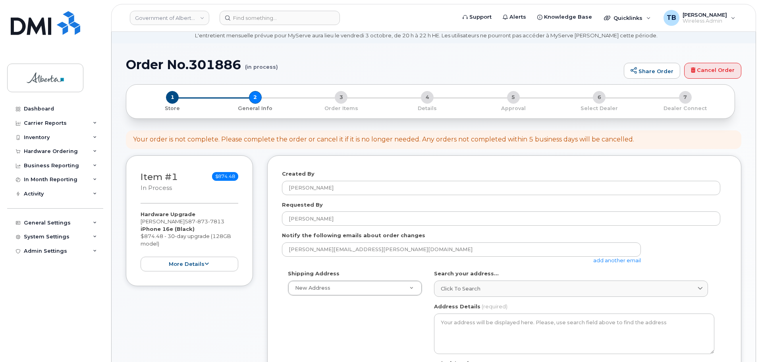
scroll to position [79, 0]
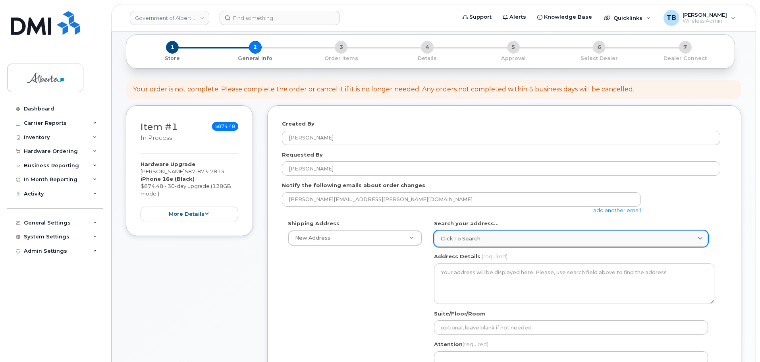
click at [449, 242] on span "Click to search" at bounding box center [461, 239] width 40 height 8
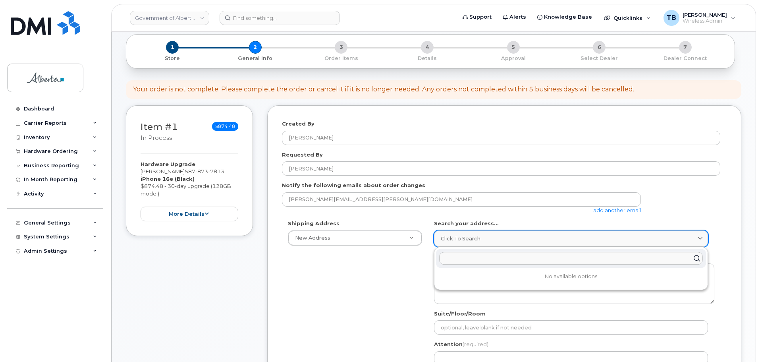
paste input "[STREET_ADDRESS]"
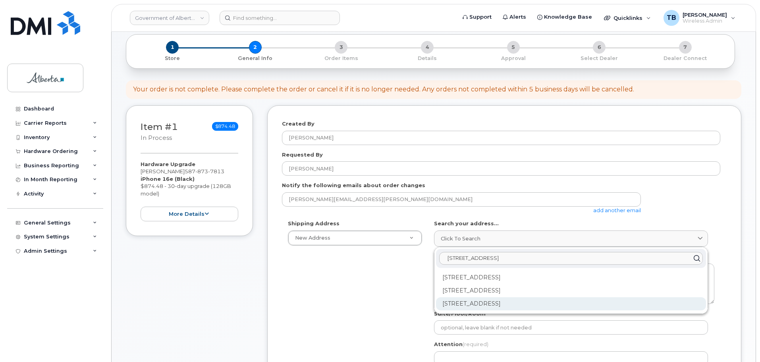
type input "[STREET_ADDRESS]"
click at [455, 305] on div "[STREET_ADDRESS]" at bounding box center [571, 303] width 270 height 13
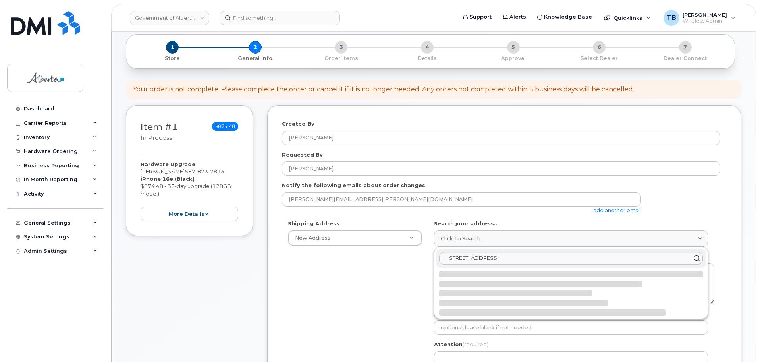
select select
type textarea "[STREET_ADDRESS]"
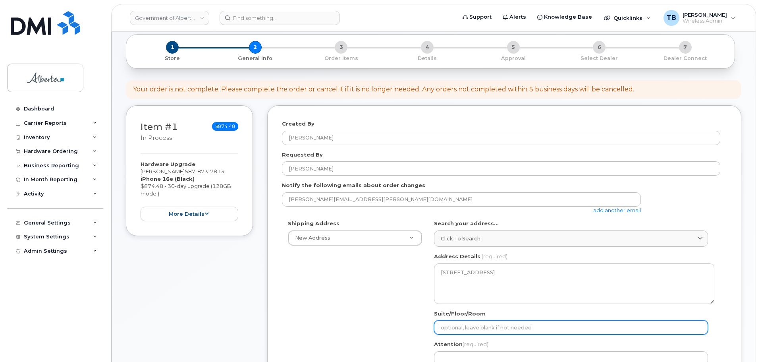
click at [449, 322] on input "Suite/Floor/Room" at bounding box center [571, 327] width 274 height 14
paste input "Room 121"
select select
type input "Room 121"
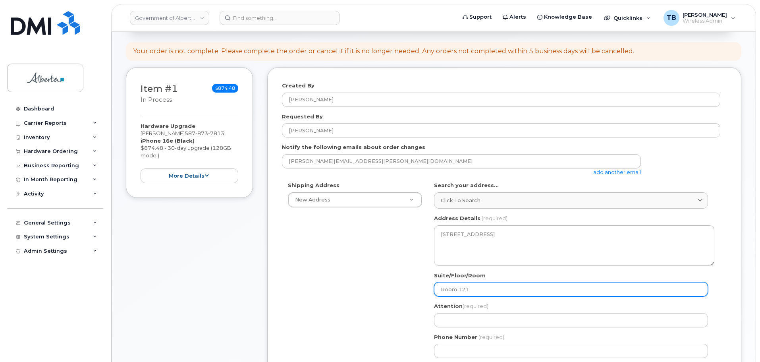
scroll to position [159, 0]
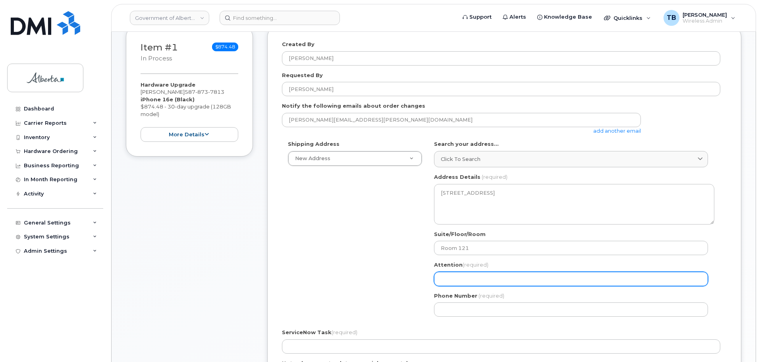
click at [448, 276] on input "Attention (required)" at bounding box center [571, 279] width 274 height 14
paste input "[PERSON_NAME]"
select select
type input "[PERSON_NAME]"
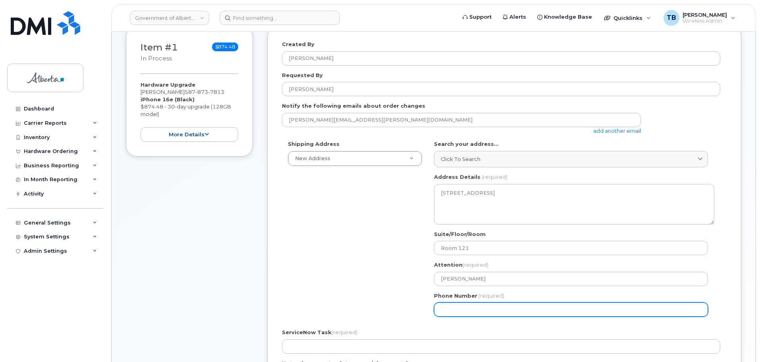
click at [443, 303] on input "Phone Number" at bounding box center [571, 309] width 274 height 14
paste input "5878737813"
select select
type input "5878737813"
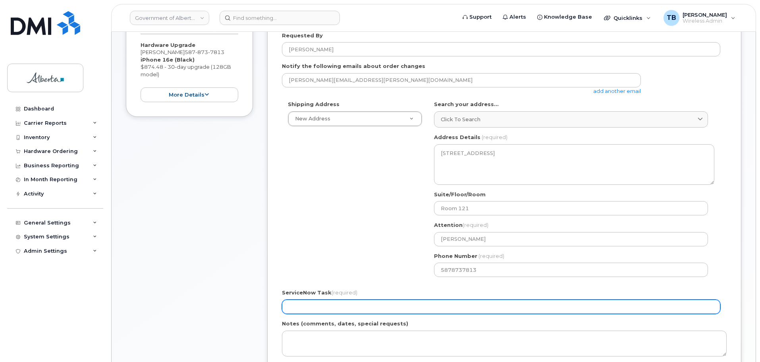
click at [318, 308] on input "ServiceNow Task (required)" at bounding box center [501, 306] width 438 height 14
paste input "SCTASK0857297"
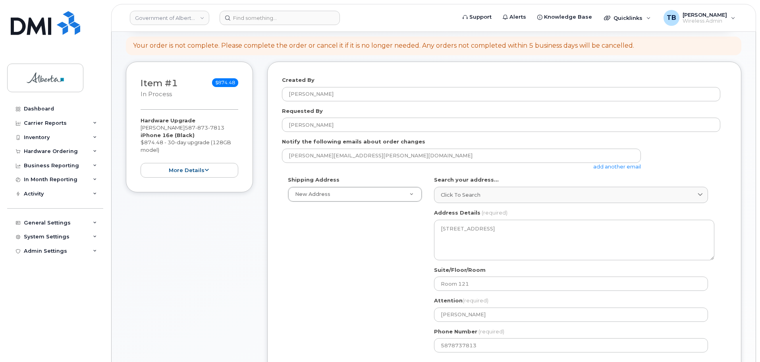
scroll to position [0, 0]
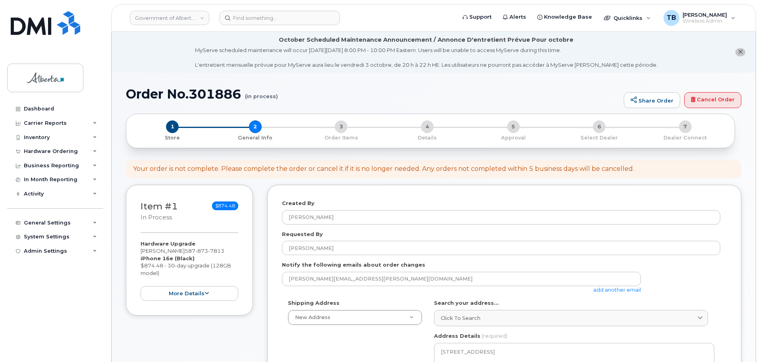
type input "SCTASK0857297"
click at [211, 95] on h1 "Order No.301886 (in process)" at bounding box center [373, 94] width 494 height 14
copy h1 "301886"
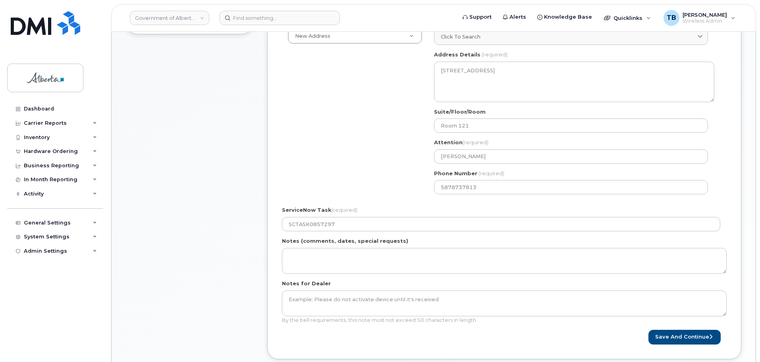
scroll to position [357, 0]
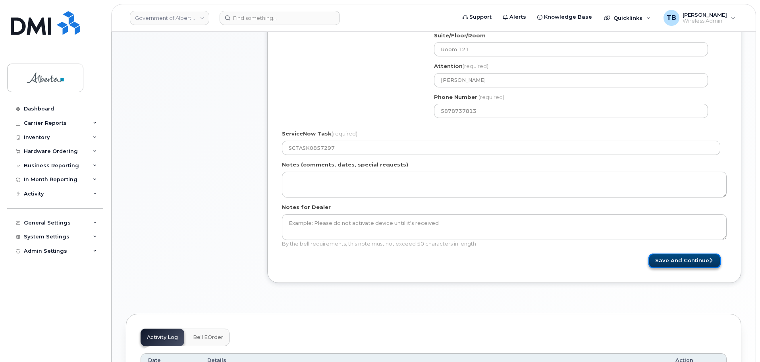
click at [678, 264] on button "Save and Continue" at bounding box center [684, 260] width 72 height 15
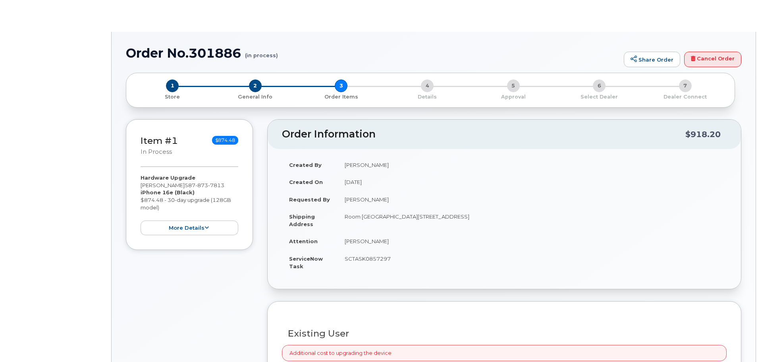
type input "Jim Walsh"
type input "jim.walsh@gov.ab.ca"
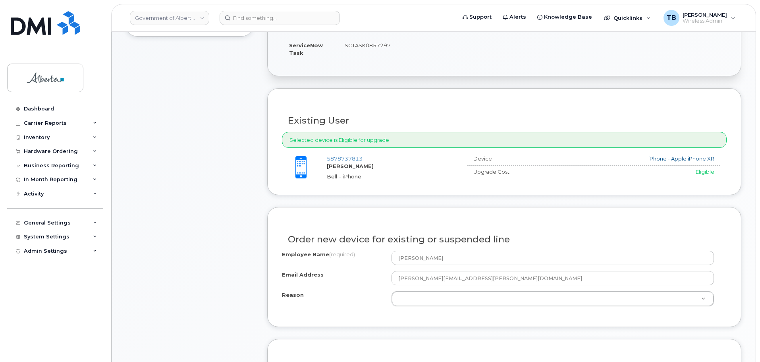
scroll to position [397, 0]
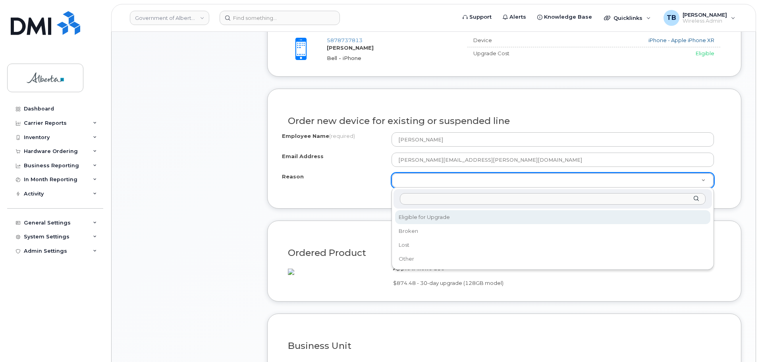
select select "eligible_for_upgrade"
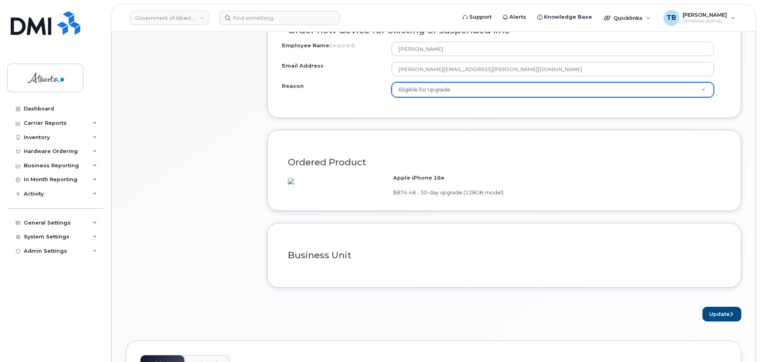
scroll to position [556, 0]
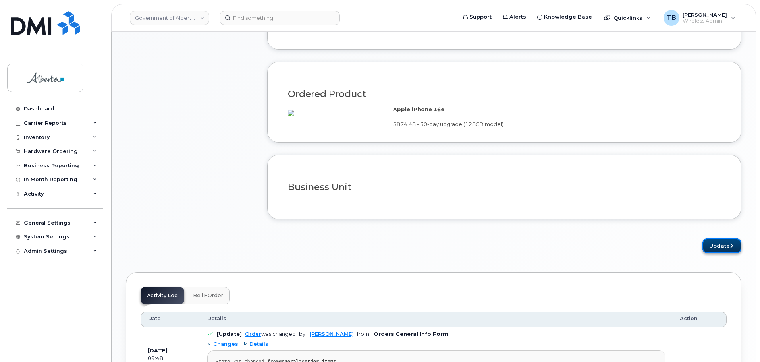
click at [719, 253] on button "Update" at bounding box center [721, 245] width 39 height 15
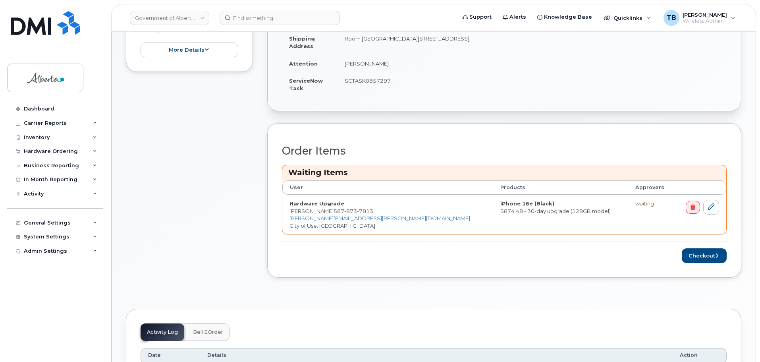
scroll to position [278, 0]
click at [692, 257] on button "Checkout" at bounding box center [704, 255] width 45 height 15
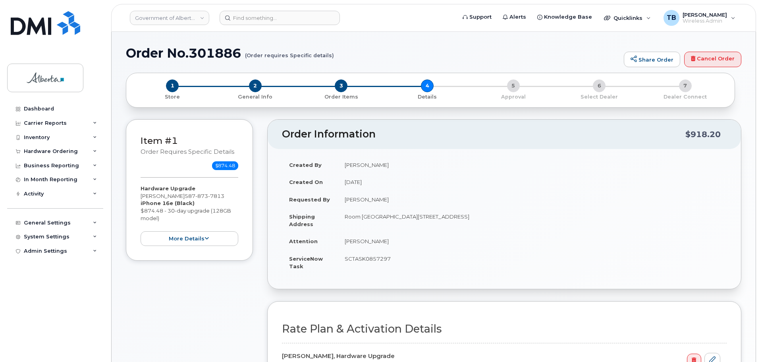
select select
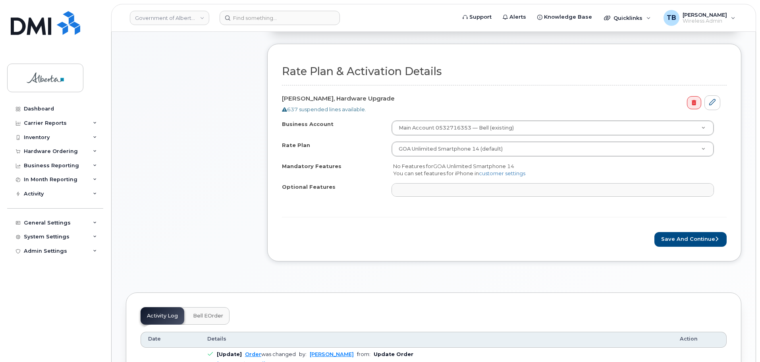
scroll to position [318, 0]
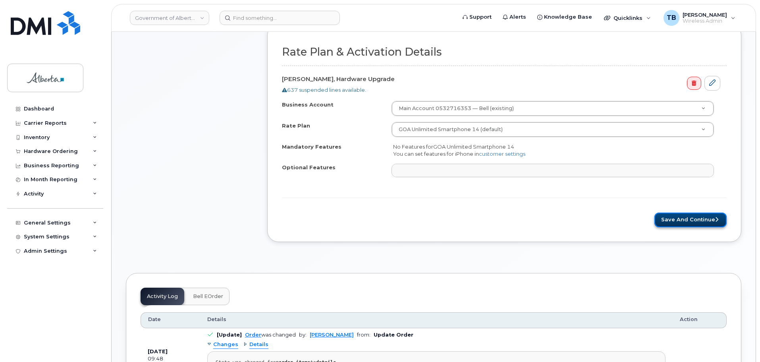
click at [674, 218] on button "Save and Continue" at bounding box center [690, 219] width 72 height 15
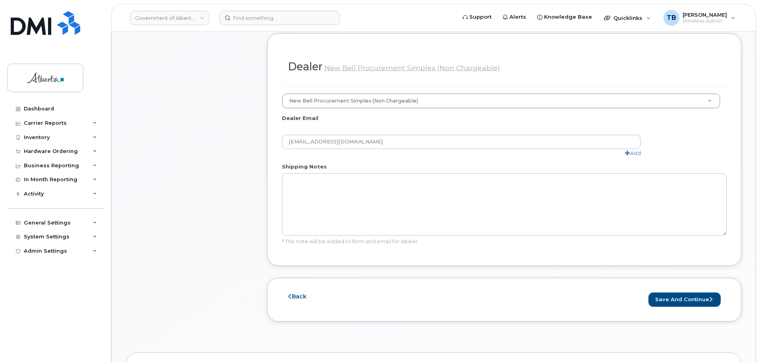
scroll to position [437, 0]
click at [661, 292] on button "Save and Continue" at bounding box center [684, 299] width 72 height 15
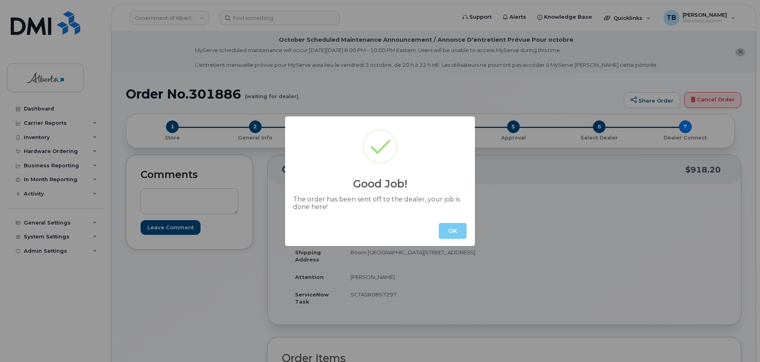
click at [449, 231] on button "OK" at bounding box center [453, 231] width 28 height 16
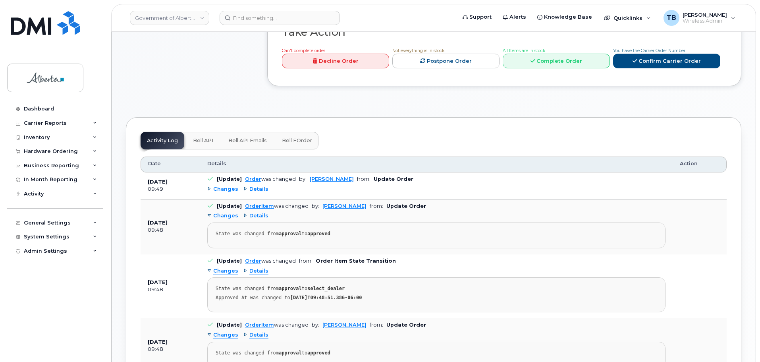
click at [206, 137] on span "Bell API" at bounding box center [203, 140] width 20 height 6
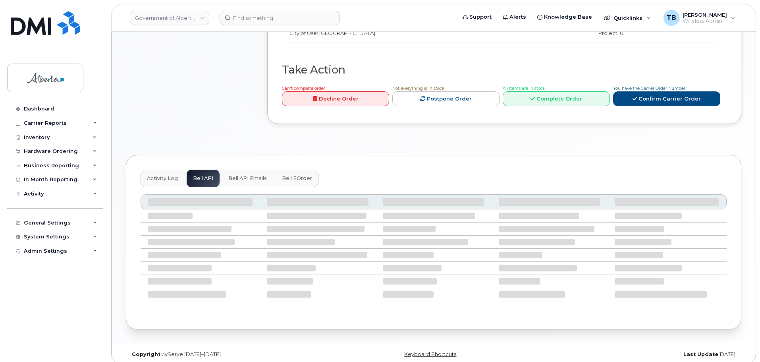
scroll to position [308, 0]
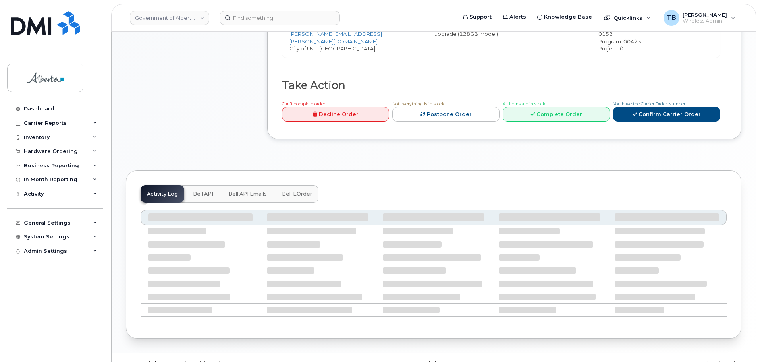
scroll to position [393, 0]
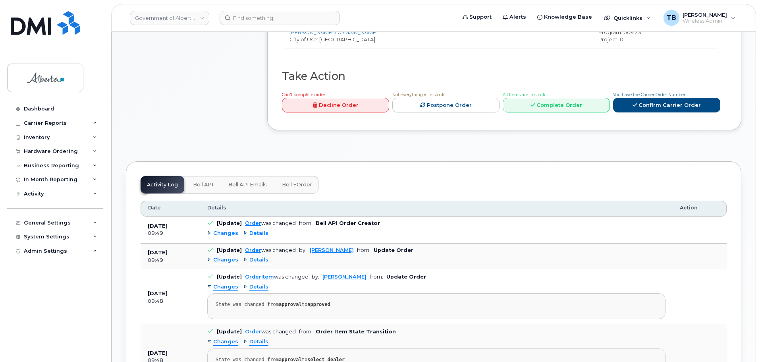
click at [208, 176] on button "Bell API" at bounding box center [203, 184] width 33 height 17
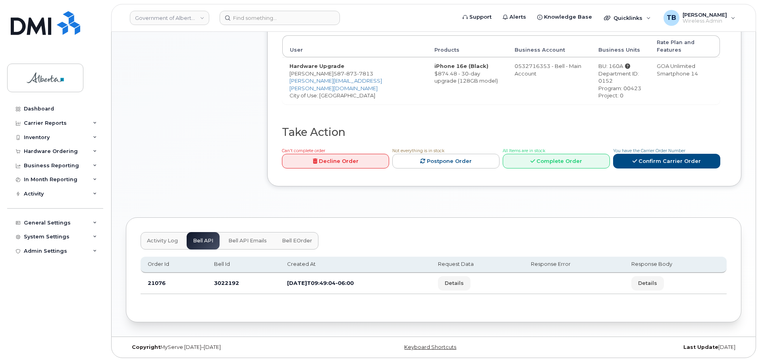
scroll to position [329, 0]
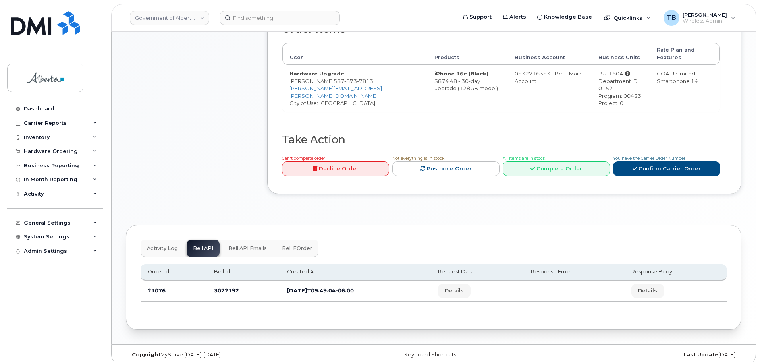
click at [230, 283] on td "3022192" at bounding box center [243, 290] width 73 height 21
copy td "3022192"
drag, startPoint x: 318, startPoint y: 74, endPoint x: 326, endPoint y: 80, distance: 10.6
click at [326, 80] on td "Hardware Upgrade Jim Walsh 587 873 7813 jim.walsh@gov.ab.ca City of Use: Edmont…" at bounding box center [354, 88] width 145 height 47
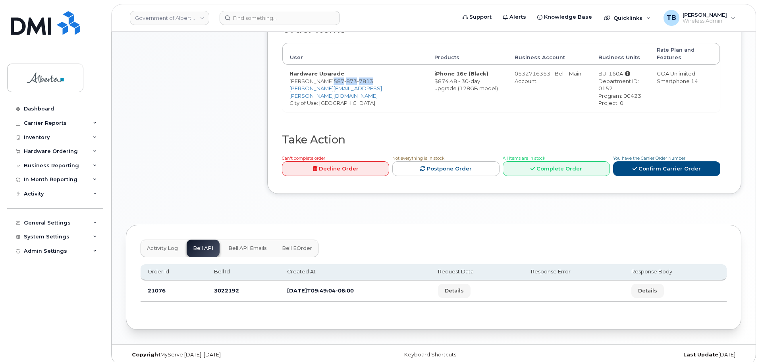
copy span "587 873 7813"
drag, startPoint x: 261, startPoint y: 27, endPoint x: 251, endPoint y: 22, distance: 11.4
click at [252, 22] on header "Government of Alberta (GOA) Support Alerts Knowledge Base Quicklinks Suspend / …" at bounding box center [433, 18] width 645 height 28
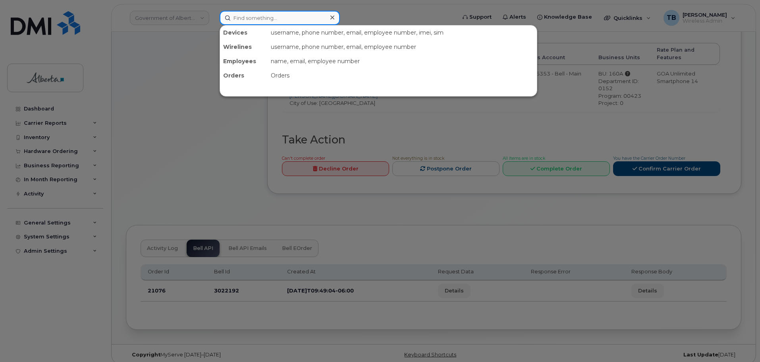
click at [251, 22] on input at bounding box center [280, 18] width 120 height 14
paste input "5878737813"
type input "5878737813"
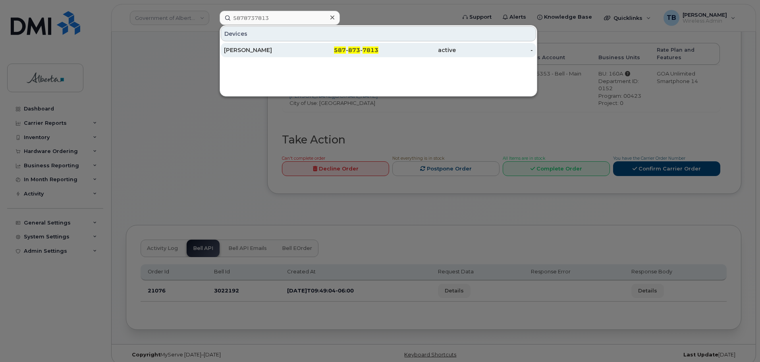
click at [243, 51] on div "[PERSON_NAME]" at bounding box center [262, 50] width 77 height 8
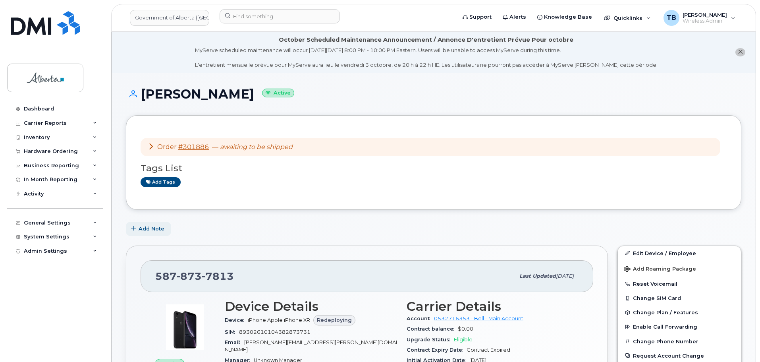
click at [150, 227] on span "Add Note" at bounding box center [152, 229] width 26 height 8
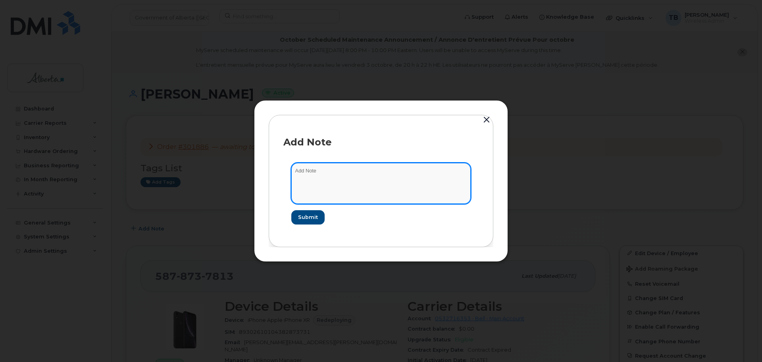
click at [321, 191] on textarea at bounding box center [380, 183] width 179 height 40
paste textarea "SCTASK0857297 Device Replace - (1) Order 301886 Bell 3022192"
type textarea "SCTASK0857297 Device Replace - (1) Order 301886 Bell 3022192"
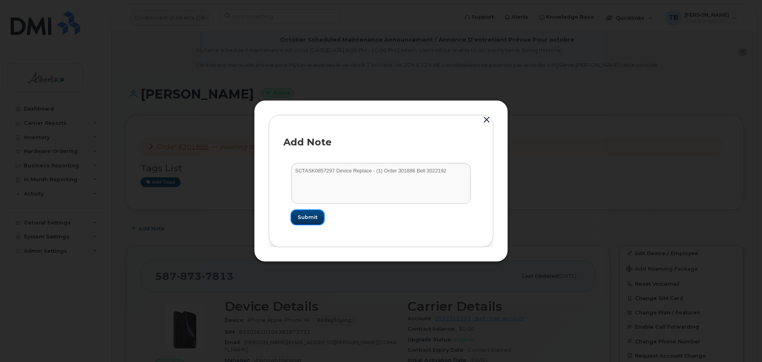
click at [313, 217] on span "Submit" at bounding box center [308, 217] width 20 height 8
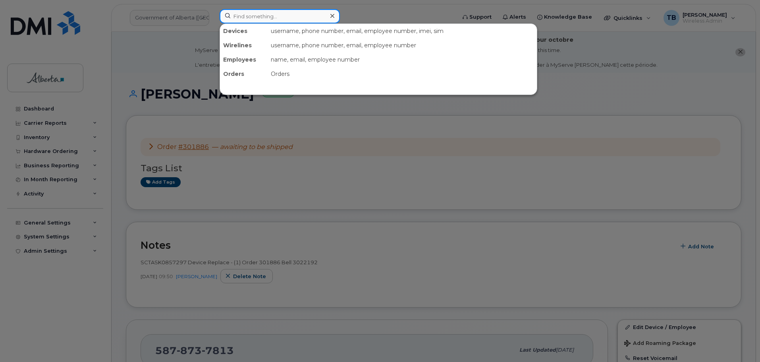
click at [247, 23] on input at bounding box center [280, 16] width 120 height 14
paste input "7802644901"
type input "7802644901"
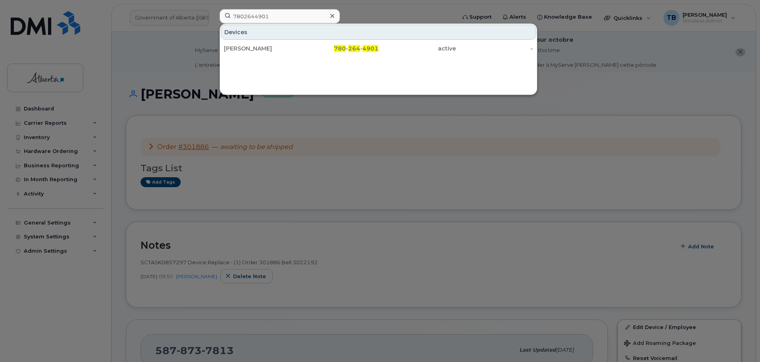
drag, startPoint x: 239, startPoint y: 50, endPoint x: 239, endPoint y: 80, distance: 29.8
click at [239, 50] on div "Shannon Minshull" at bounding box center [262, 48] width 77 height 8
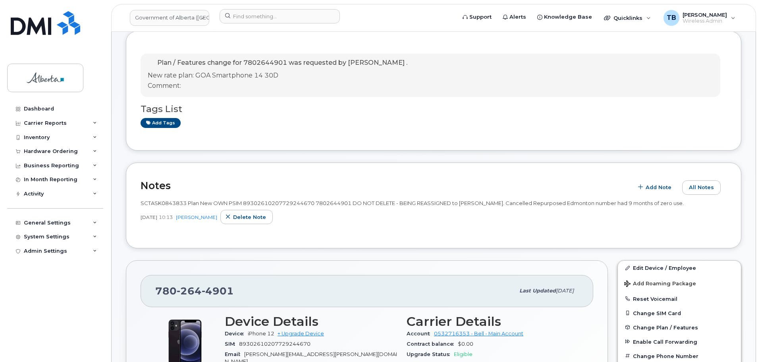
scroll to position [159, 0]
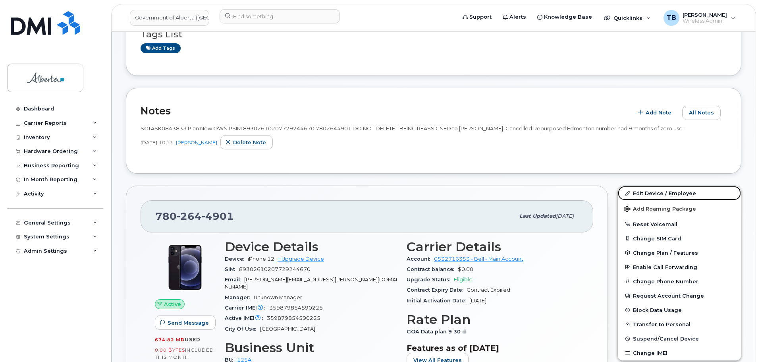
drag, startPoint x: 641, startPoint y: 197, endPoint x: 480, endPoint y: 199, distance: 161.6
click at [641, 197] on link "Edit Device / Employee" at bounding box center [679, 193] width 123 height 14
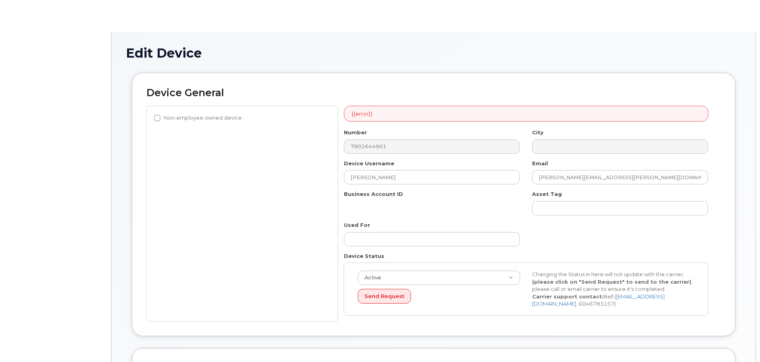
select select "4120335"
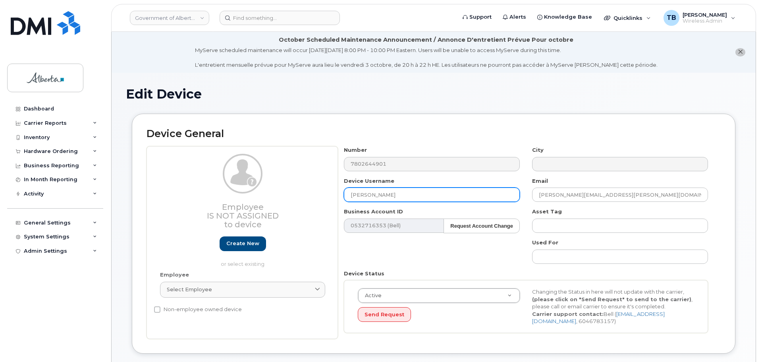
drag, startPoint x: 416, startPoint y: 194, endPoint x: 275, endPoint y: 188, distance: 140.6
click at [275, 188] on div "Employee Is not assigned to device Create new or select existing Employee Selec…" at bounding box center [433, 242] width 574 height 193
paste input "Executive Assistant ARTS Vacant"
type input "Executive Assistant ARTS Vacant"
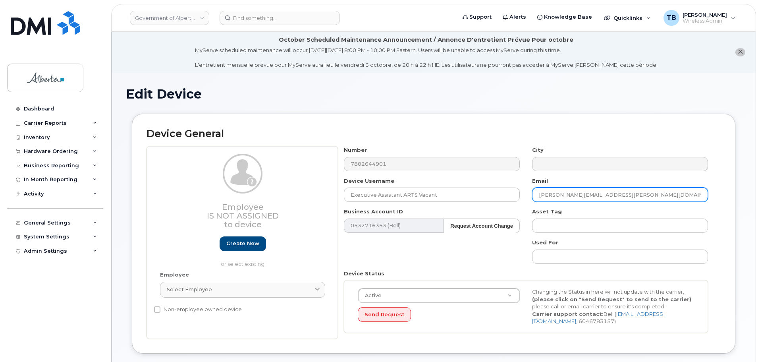
click at [626, 191] on input "Shannon.Minshull@gov.ab.ca" at bounding box center [620, 194] width 176 height 14
paste input "[PERSON_NAME][EMAIL_ADDRESS][DOMAIN_NAME]"
paste input "text"
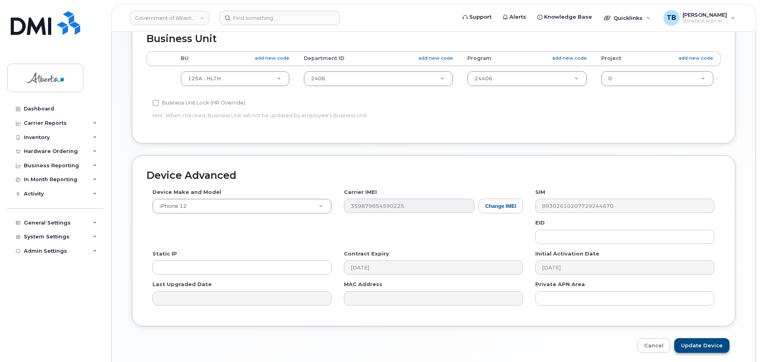
scroll to position [377, 0]
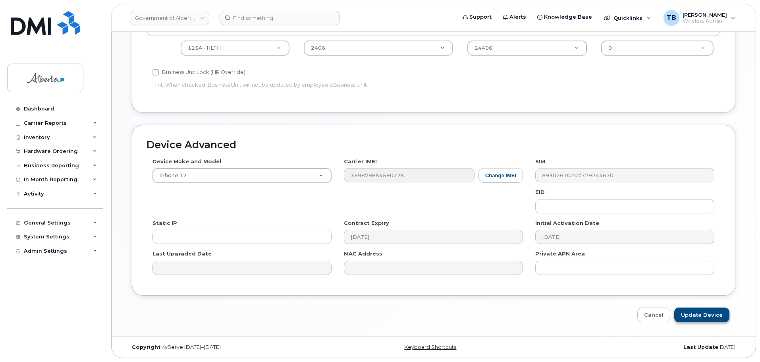
type input "Mikayla.Janssen@gov.ab.ca"
click at [695, 313] on input "Update Device" at bounding box center [701, 314] width 55 height 15
type input "Saving..."
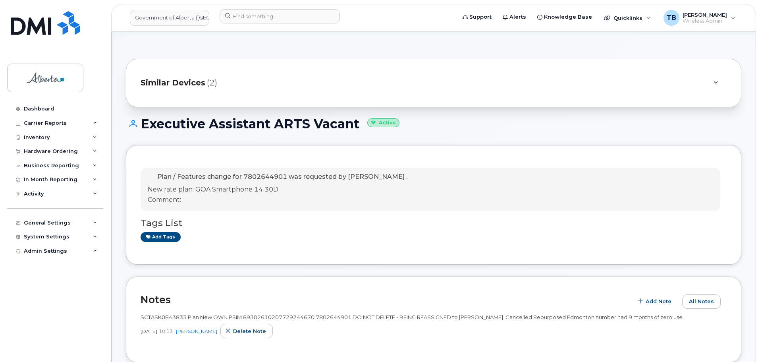
scroll to position [79, 0]
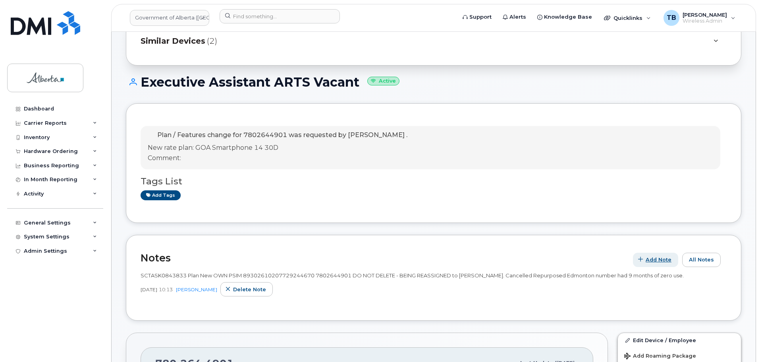
click at [658, 260] on span "Add Note" at bounding box center [658, 260] width 26 height 8
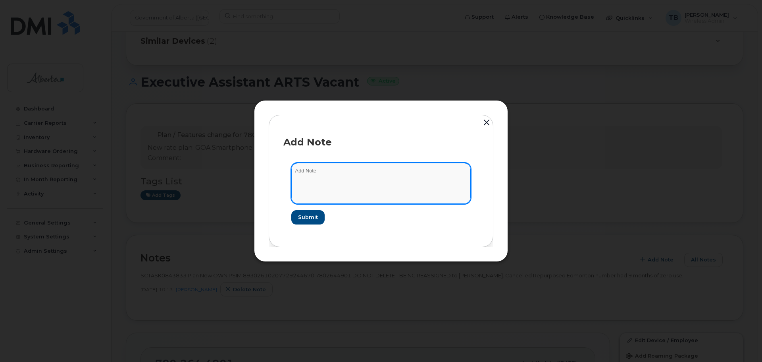
click at [352, 177] on textarea at bounding box center [380, 183] width 179 height 40
paste textarea "SCTASK0857561 Plan User Termination - (1) Suspend"
type textarea "SCTASK0857561 Plan User Termination - (1) Suspend"
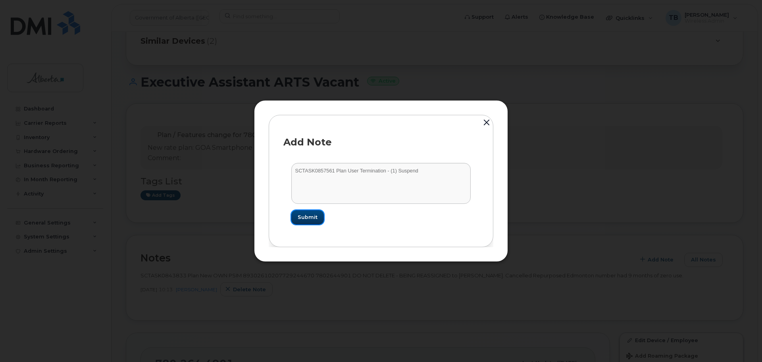
click at [313, 218] on span "Submit" at bounding box center [308, 217] width 20 height 8
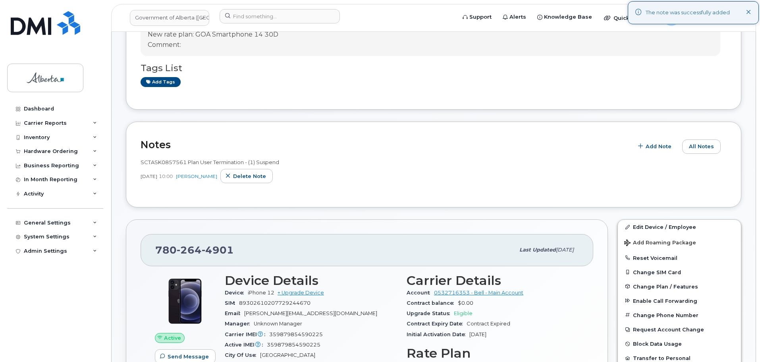
scroll to position [238, 0]
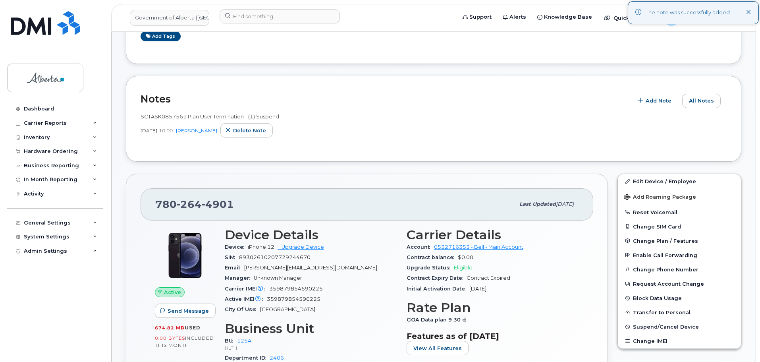
click at [157, 115] on span "SCTASK0857561 Plan User Termination - (1) Suspend" at bounding box center [210, 116] width 139 height 6
copy span "SCTASK0857561"
click at [657, 327] on span "Suspend/Cancel Device" at bounding box center [666, 327] width 66 height 6
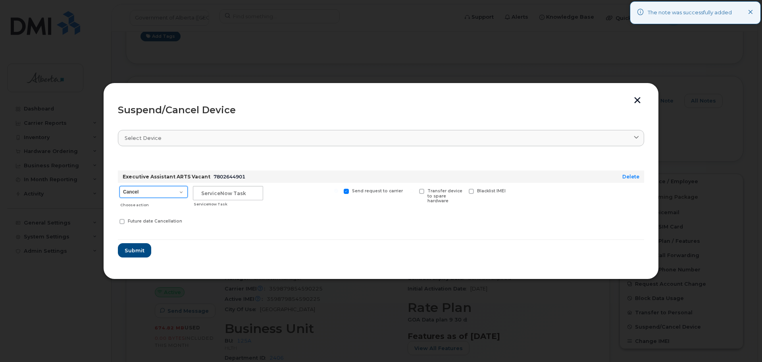
drag, startPoint x: 165, startPoint y: 187, endPoint x: 160, endPoint y: 189, distance: 5.7
click at [165, 187] on select "Cancel Suspend - Extend Suspension Suspend - Reduced Rate Suspend - Lost Device…" at bounding box center [153, 192] width 68 height 12
select select "[object Object]"
click at [119, 186] on select "Cancel Suspend - Extend Suspension Suspend - Reduced Rate Suspend - Lost Device…" at bounding box center [153, 192] width 68 height 12
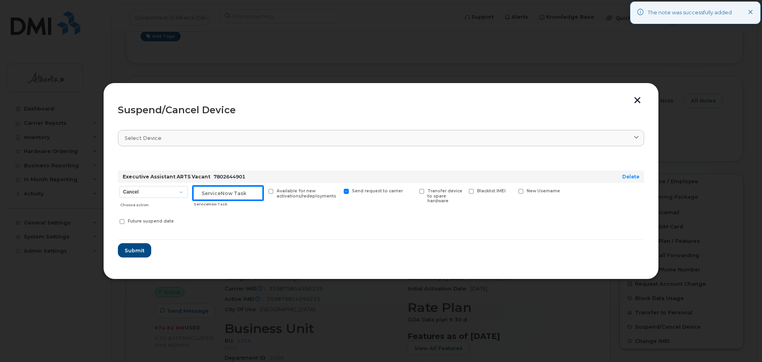
click at [212, 196] on input "text" at bounding box center [228, 193] width 70 height 14
paste input "SCTASK0857561"
type input "SCTASK0857561"
click at [144, 250] on button "Submit" at bounding box center [134, 250] width 33 height 14
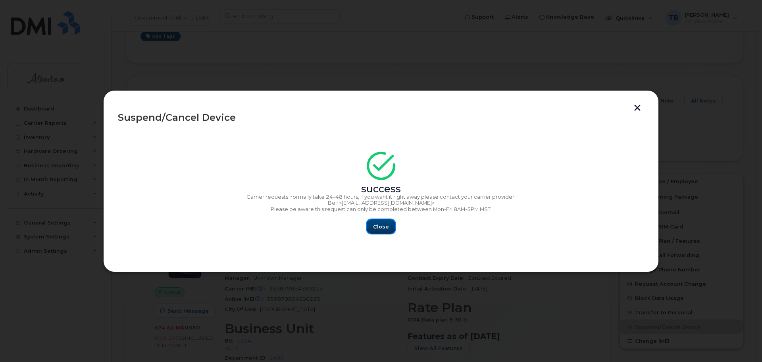
click at [385, 228] on span "Close" at bounding box center [381, 227] width 16 height 8
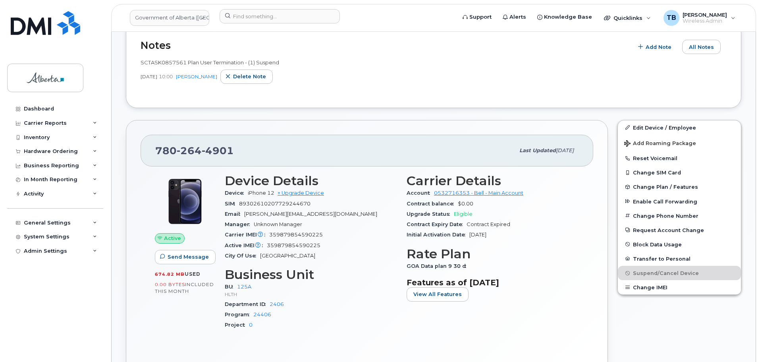
scroll to position [357, 0]
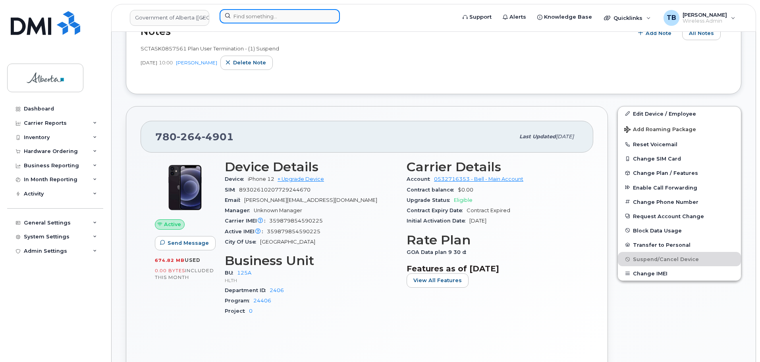
click at [286, 21] on input at bounding box center [280, 16] width 120 height 14
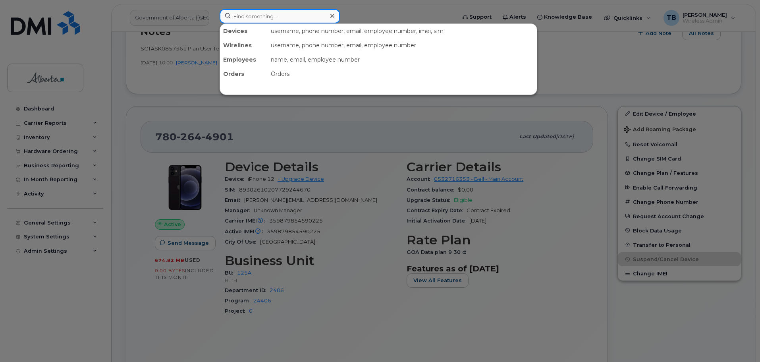
paste input "7802978539"
type input "7802978539"
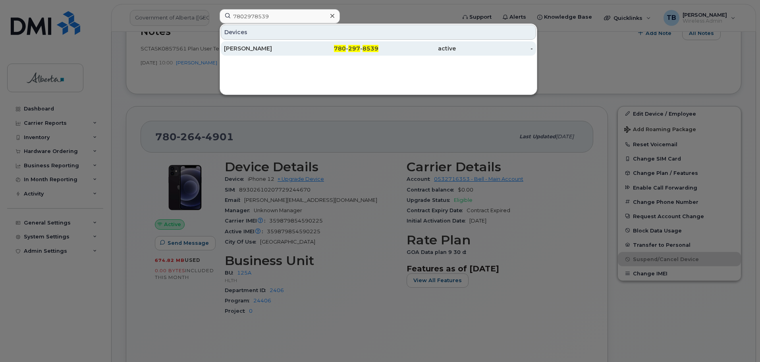
click at [253, 49] on div "[PERSON_NAME]" at bounding box center [262, 48] width 77 height 8
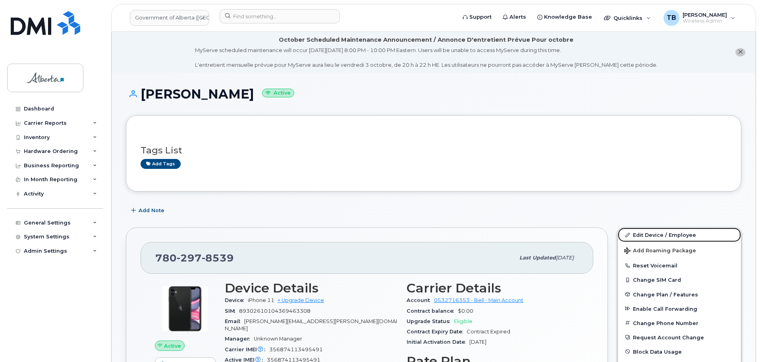
click at [643, 236] on link "Edit Device / Employee" at bounding box center [679, 234] width 123 height 14
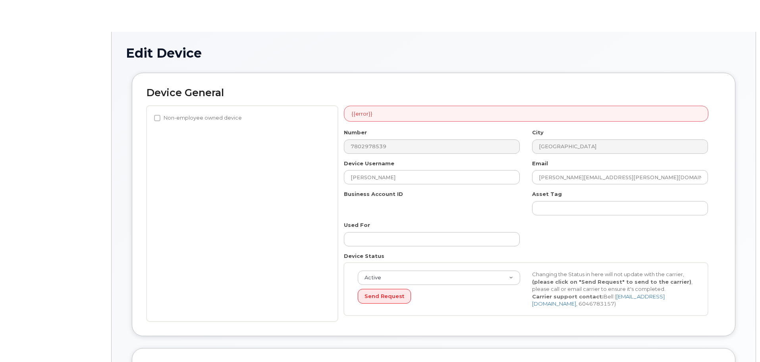
select select "4120333"
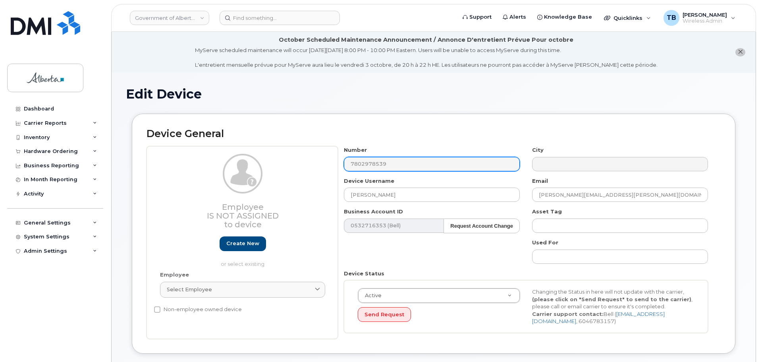
click at [364, 164] on div "Number 7802978539" at bounding box center [432, 158] width 188 height 25
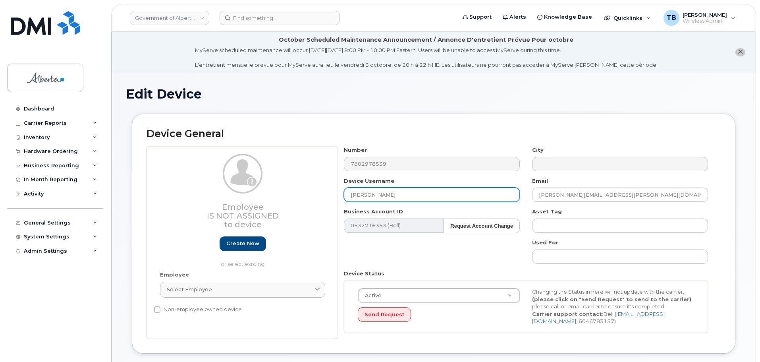
drag, startPoint x: 406, startPoint y: 200, endPoint x: 320, endPoint y: 202, distance: 85.4
click at [321, 202] on div "Employee Is not assigned to device Create new or select existing Employee Selec…" at bounding box center [433, 242] width 574 height 193
paste input "Emergency Services Officer Vacant"
type input "Emergency Services Officer Vacant"
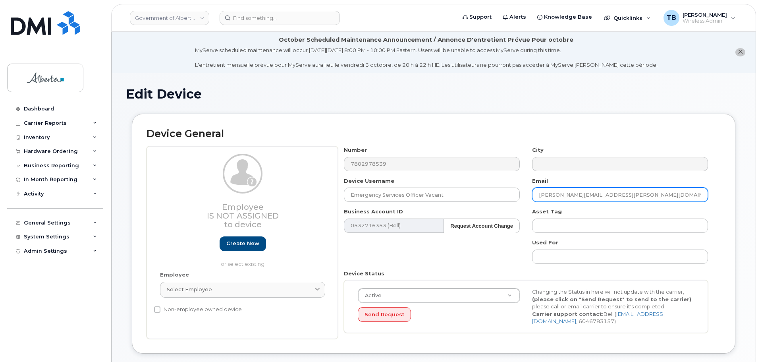
drag, startPoint x: 573, startPoint y: 196, endPoint x: 524, endPoint y: 197, distance: 48.4
click at [524, 197] on div "Number 7802978539 City Device Username Emergency Services Officer Vacant Email …" at bounding box center [526, 242] width 376 height 193
paste input "Joseph.Martin"
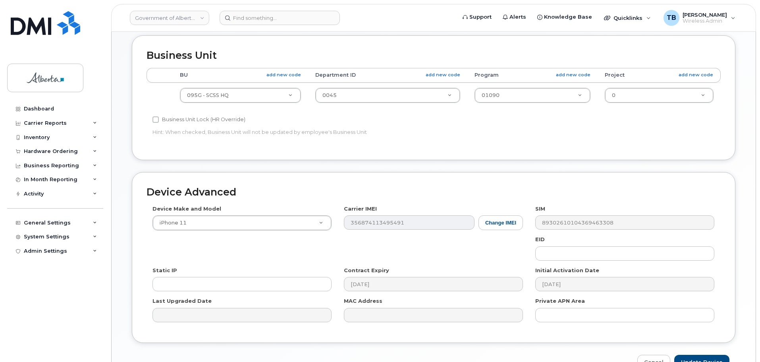
scroll to position [357, 0]
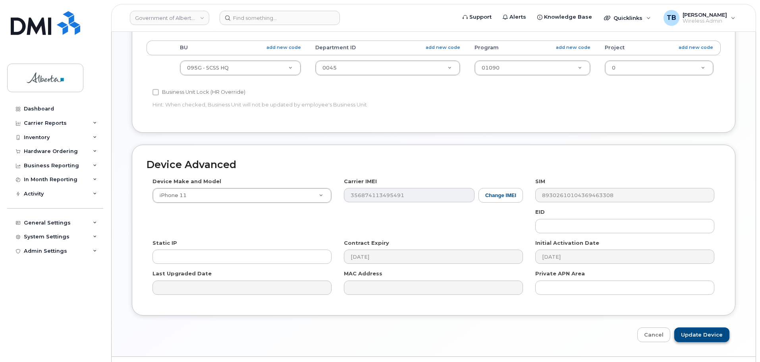
type input "[PERSON_NAME][EMAIL_ADDRESS][PERSON_NAME][DOMAIN_NAME]"
click at [705, 335] on input "Update Device" at bounding box center [701, 334] width 55 height 15
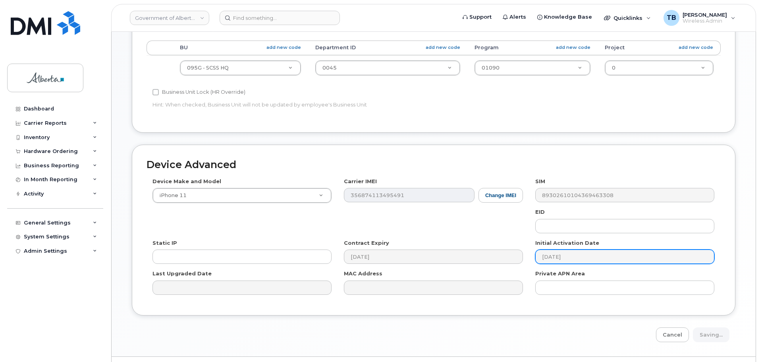
type input "Saving..."
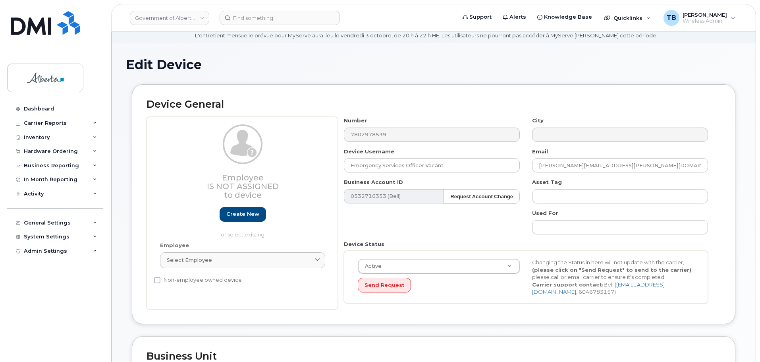
scroll to position [0, 0]
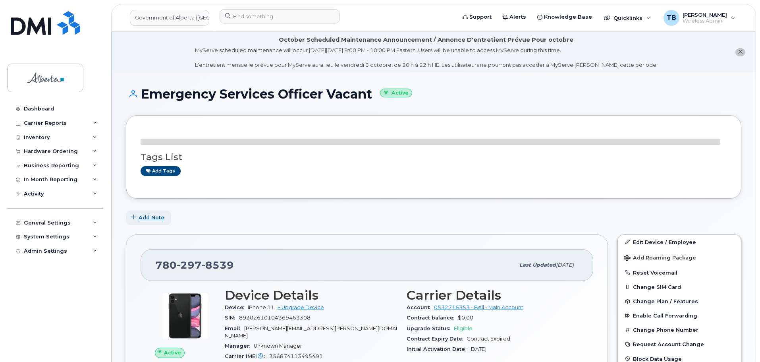
click at [153, 222] on button "Add Note" at bounding box center [148, 217] width 45 height 14
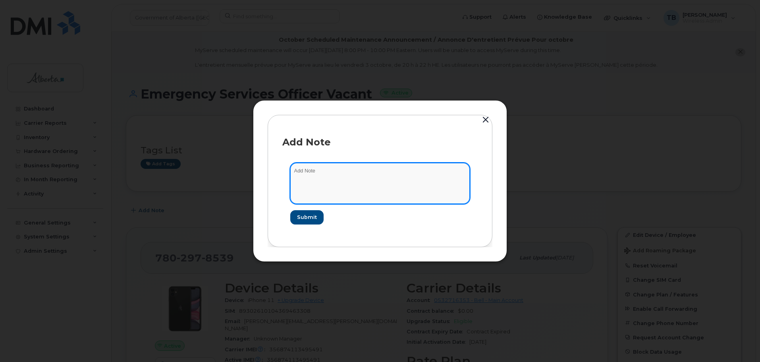
click at [333, 186] on textarea at bounding box center [379, 183] width 179 height 40
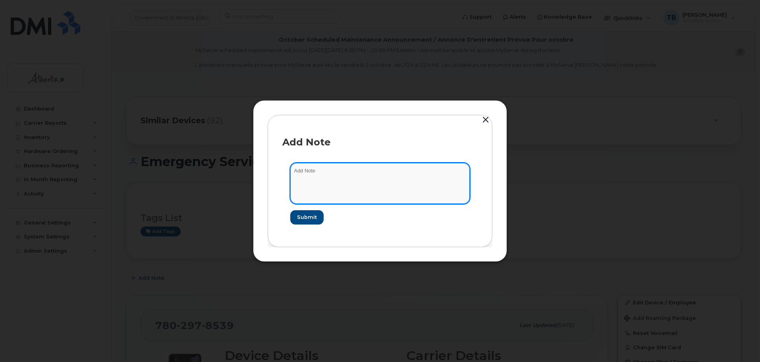
paste textarea "SCTASK0855283 Plan User Termination - (1) Suspend"
type textarea "SCTASK0855283 Plan User Termination - (1) Suspend"
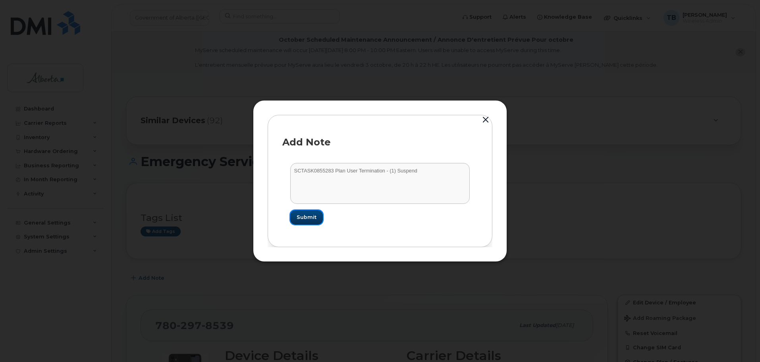
click at [312, 216] on span "Submit" at bounding box center [307, 217] width 20 height 8
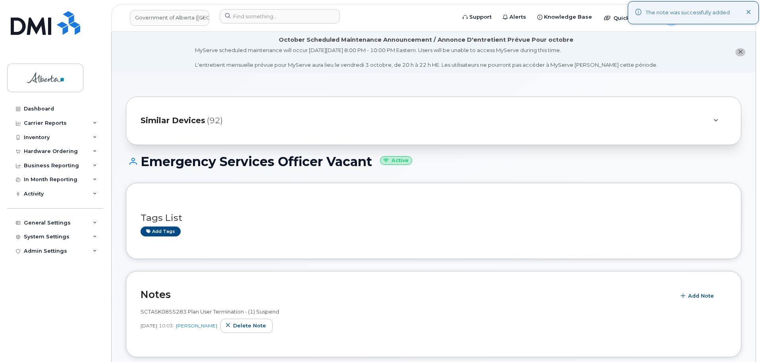
click at [158, 310] on span "SCTASK0855283 Plan User Termination - (1) Suspend" at bounding box center [210, 311] width 139 height 6
copy span "SCTASK0855283"
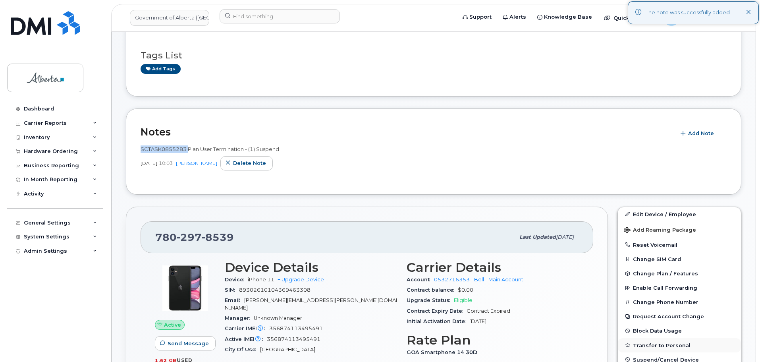
scroll to position [238, 0]
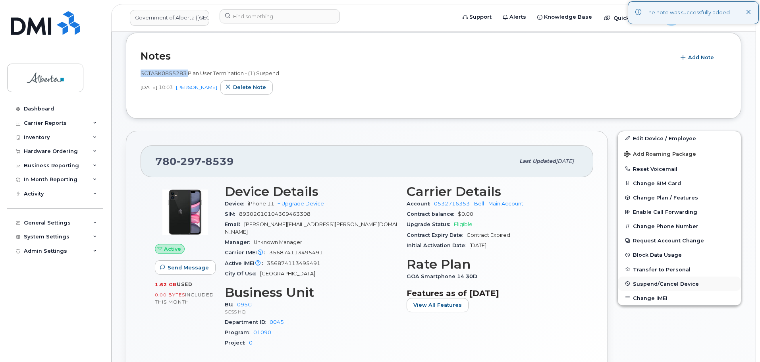
click at [653, 283] on span "Suspend/Cancel Device" at bounding box center [666, 283] width 66 height 6
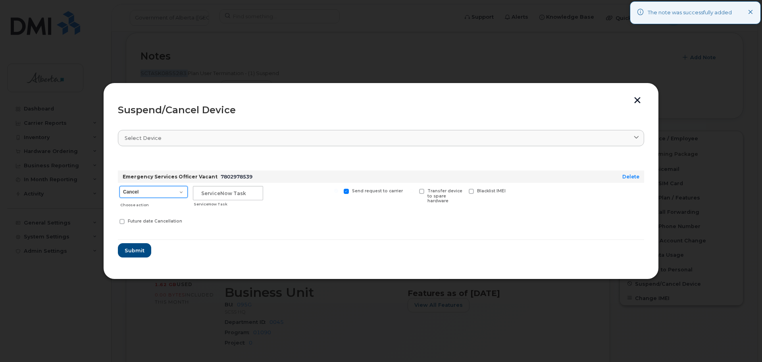
click at [156, 194] on select "Cancel Suspend - Extend Suspension Suspend - Reduced Rate Suspend - Lost Device…" at bounding box center [153, 192] width 68 height 12
select select "[object Object]"
click at [119, 186] on select "Cancel Suspend - Extend Suspension Suspend - Reduced Rate Suspend - Lost Device…" at bounding box center [153, 192] width 68 height 12
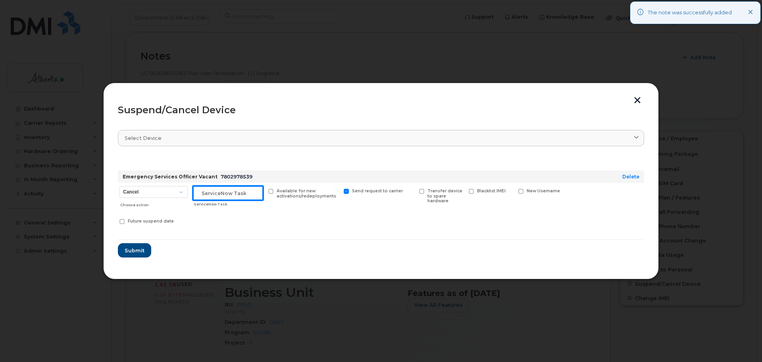
click at [208, 196] on input "text" at bounding box center [228, 193] width 70 height 14
paste input "SCTASK0855283"
type input "SCTASK0855283"
click at [134, 251] on span "Submit" at bounding box center [134, 251] width 20 height 8
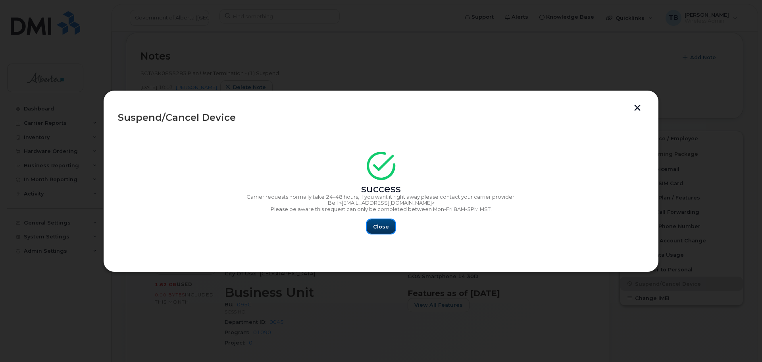
click at [378, 225] on span "Close" at bounding box center [381, 227] width 16 height 8
